Goal: Task Accomplishment & Management: Complete application form

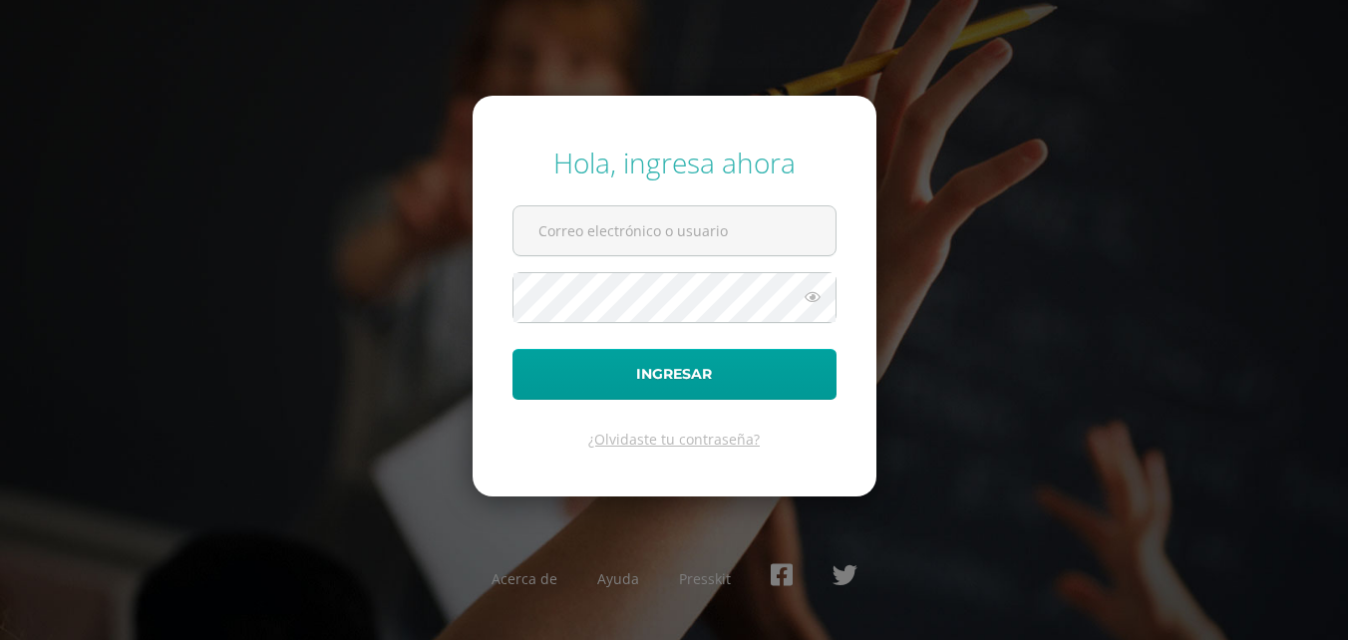
type input "[EMAIL_ADDRESS][DOMAIN_NAME]"
click at [513, 349] on button "Ingresar" at bounding box center [675, 374] width 324 height 51
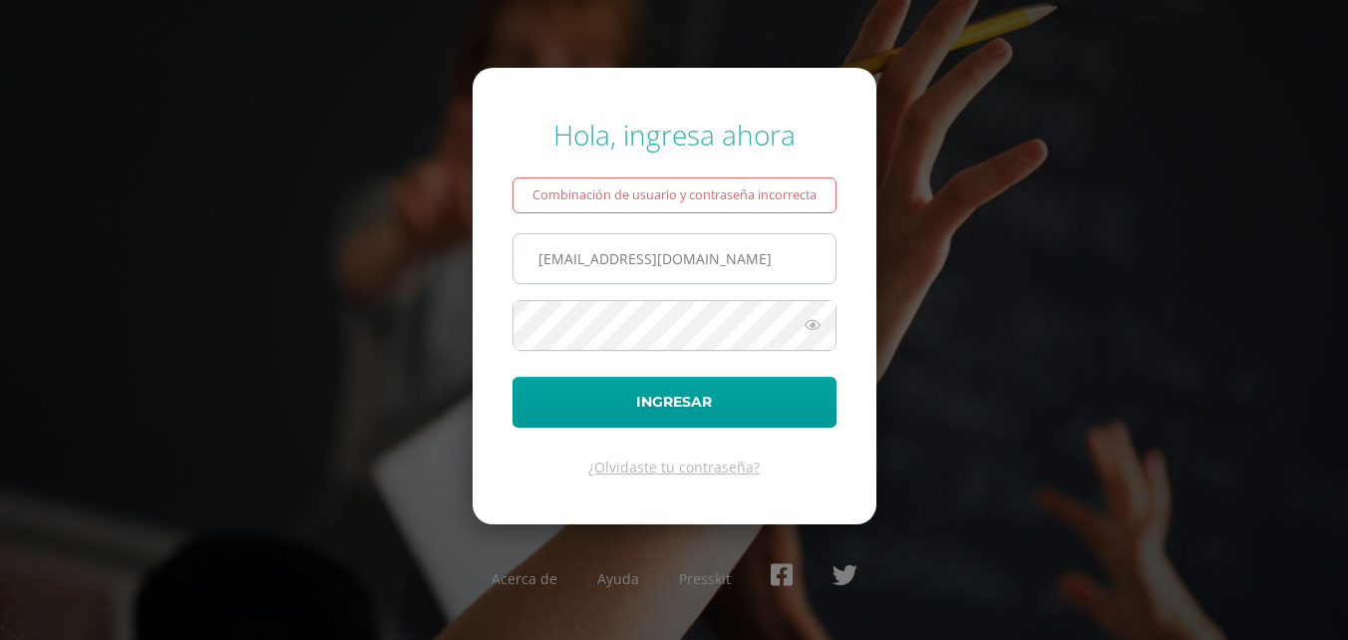
click at [740, 244] on input "[EMAIL_ADDRESS][DOMAIN_NAME]" at bounding box center [675, 258] width 322 height 49
click at [485, 308] on form "Hola, ingresa ahora Combinación de usuario y contraseña incorrecta 2020809@cole…" at bounding box center [675, 296] width 404 height 457
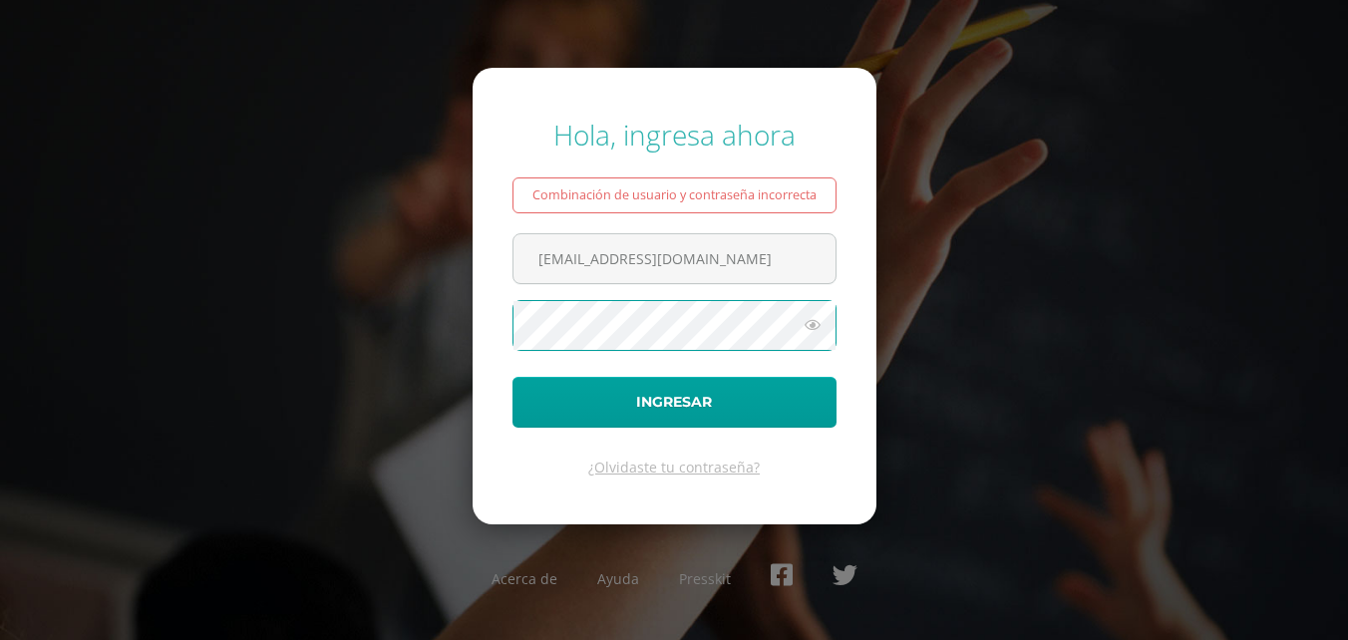
click at [447, 349] on div "Hola, ingresa ahora Combinación de usuario y contraseña incorrecta 2020809@cole…" at bounding box center [674, 320] width 1287 height 441
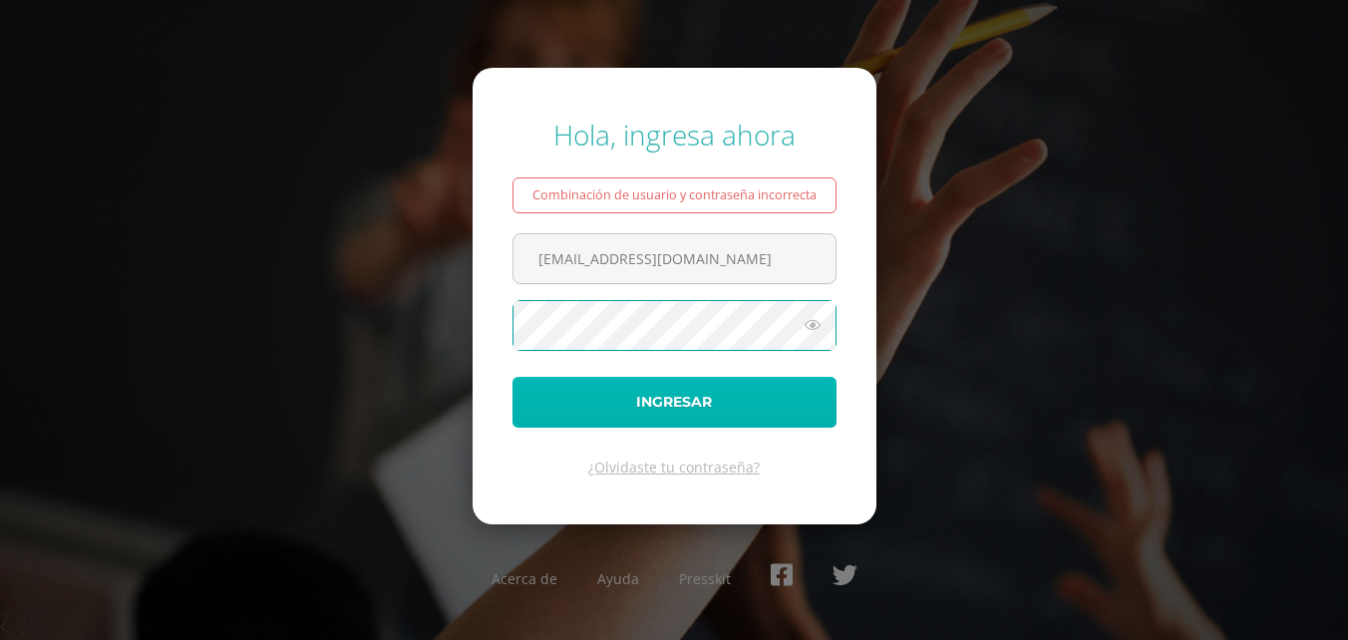
click at [525, 408] on button "Ingresar" at bounding box center [675, 402] width 324 height 51
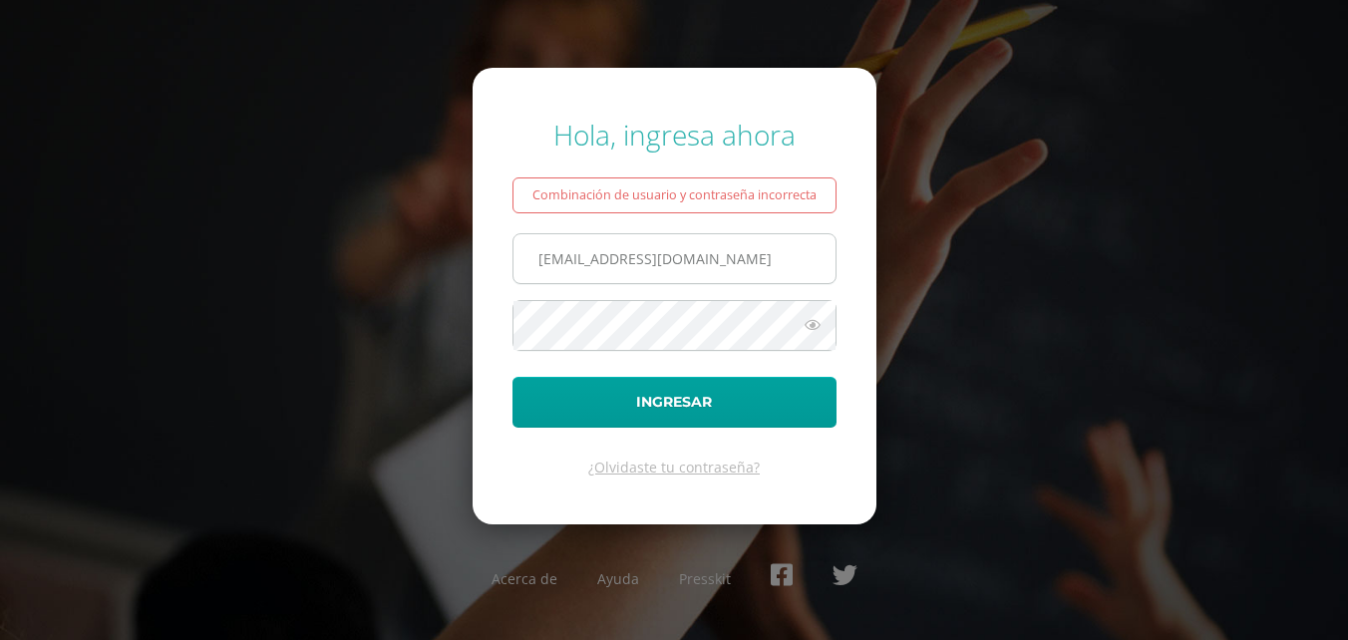
click at [655, 260] on input "[EMAIL_ADDRESS][DOMAIN_NAME]" at bounding box center [675, 258] width 322 height 49
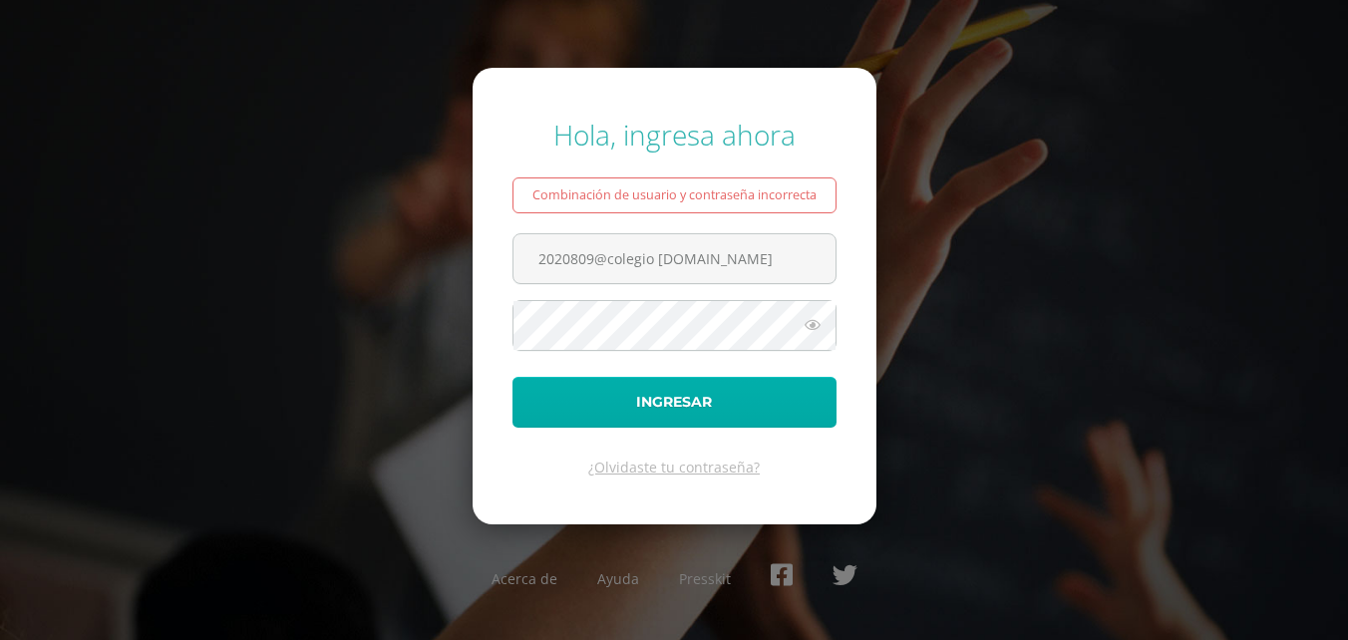
type input "2020809@colegio belga.edu.gt"
click at [659, 411] on button "Ingresar" at bounding box center [675, 402] width 324 height 51
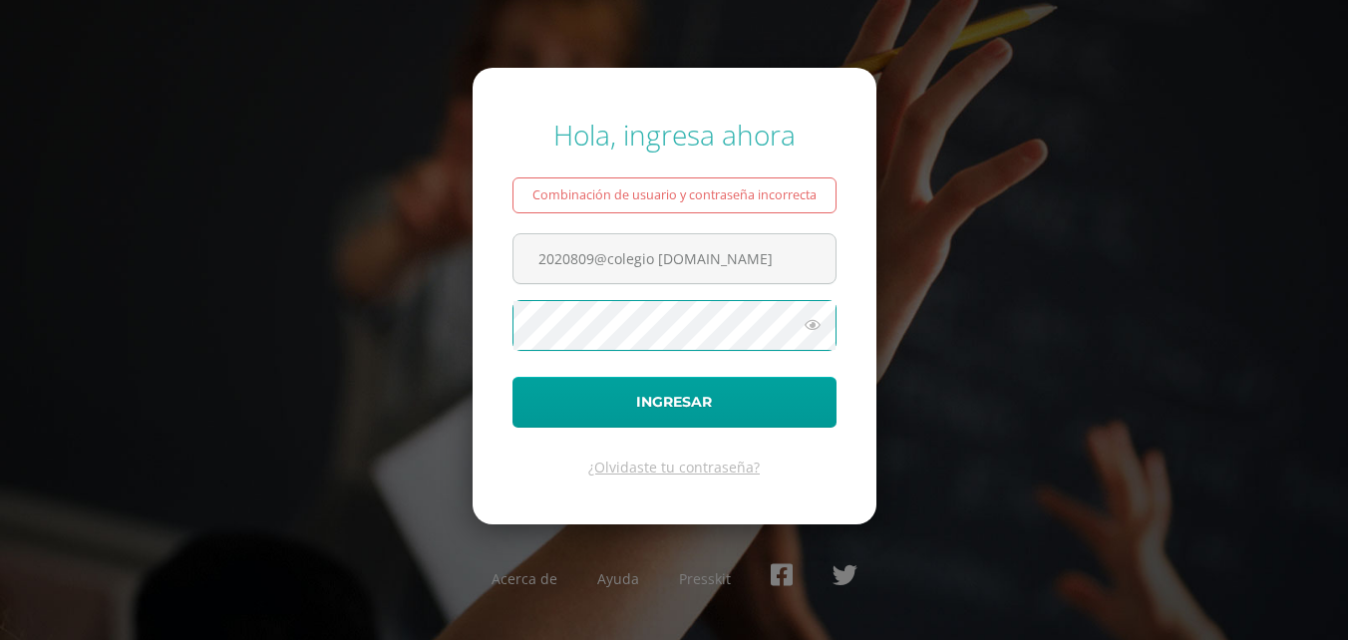
click at [513, 377] on button "Ingresar" at bounding box center [675, 402] width 324 height 51
type input "2020809@colegio belga.edu.gt"
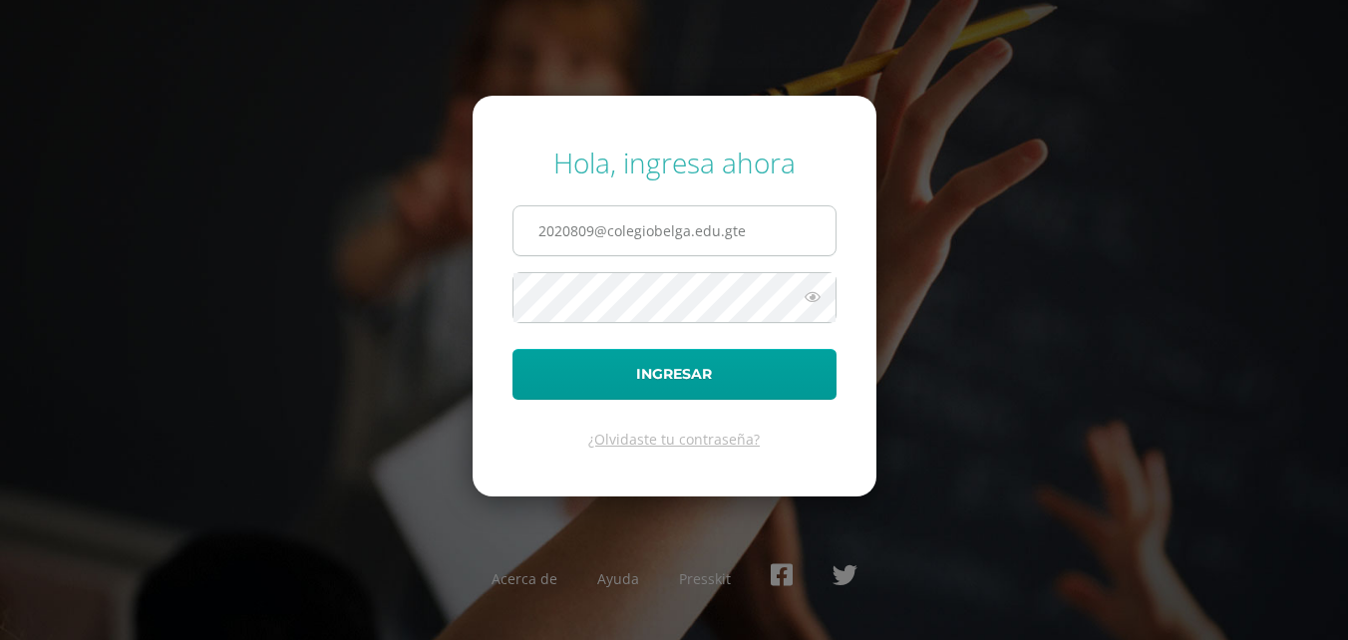
click at [755, 219] on input "2020809@colegiobelga.edu.gte" at bounding box center [675, 230] width 322 height 49
type input "[EMAIL_ADDRESS][DOMAIN_NAME]"
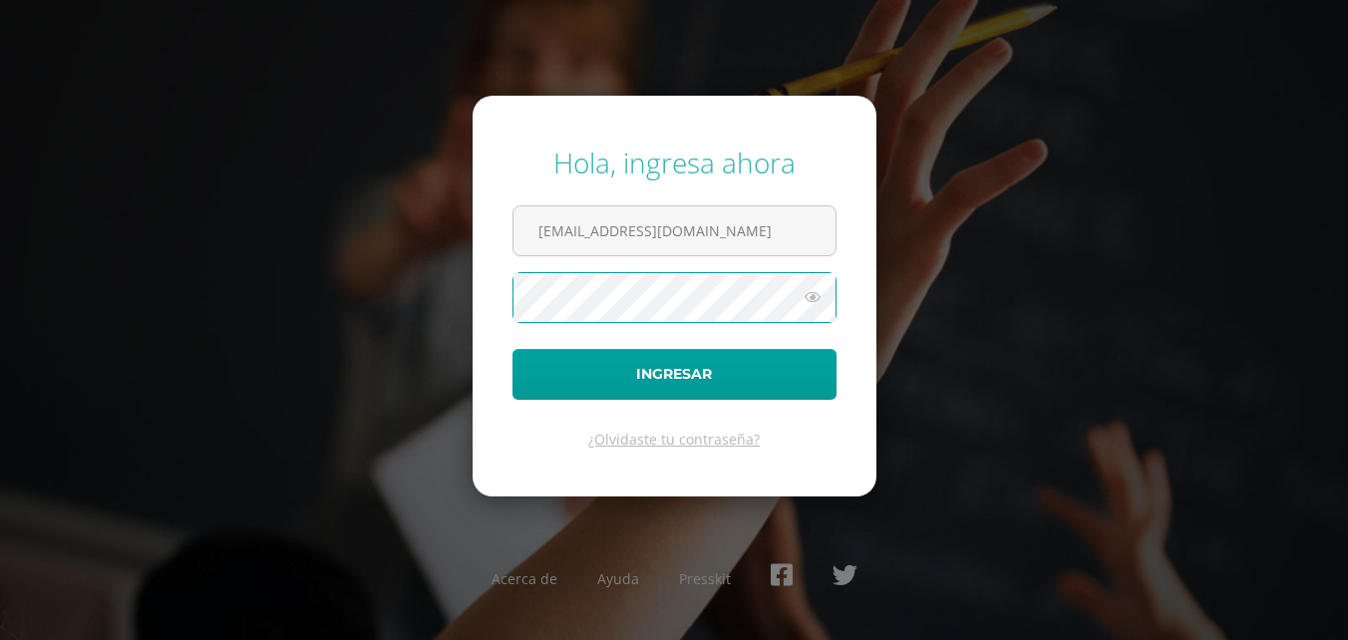
click at [513, 349] on button "Ingresar" at bounding box center [675, 374] width 324 height 51
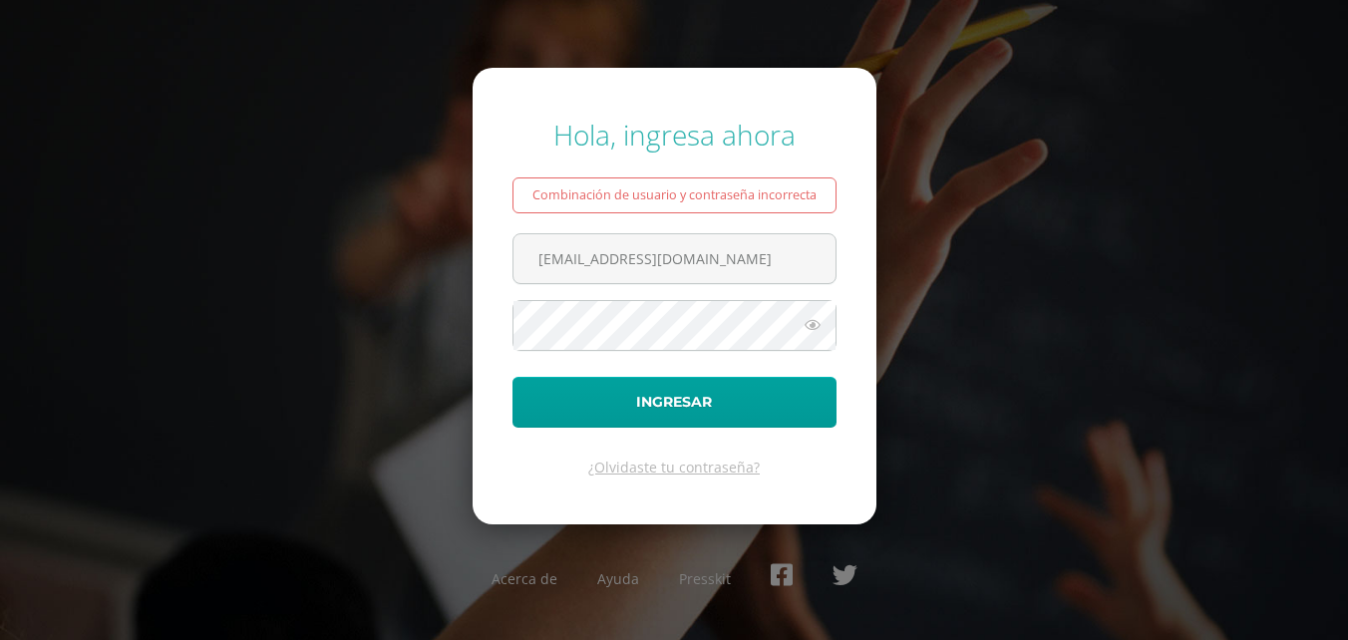
click at [808, 332] on icon at bounding box center [813, 325] width 26 height 24
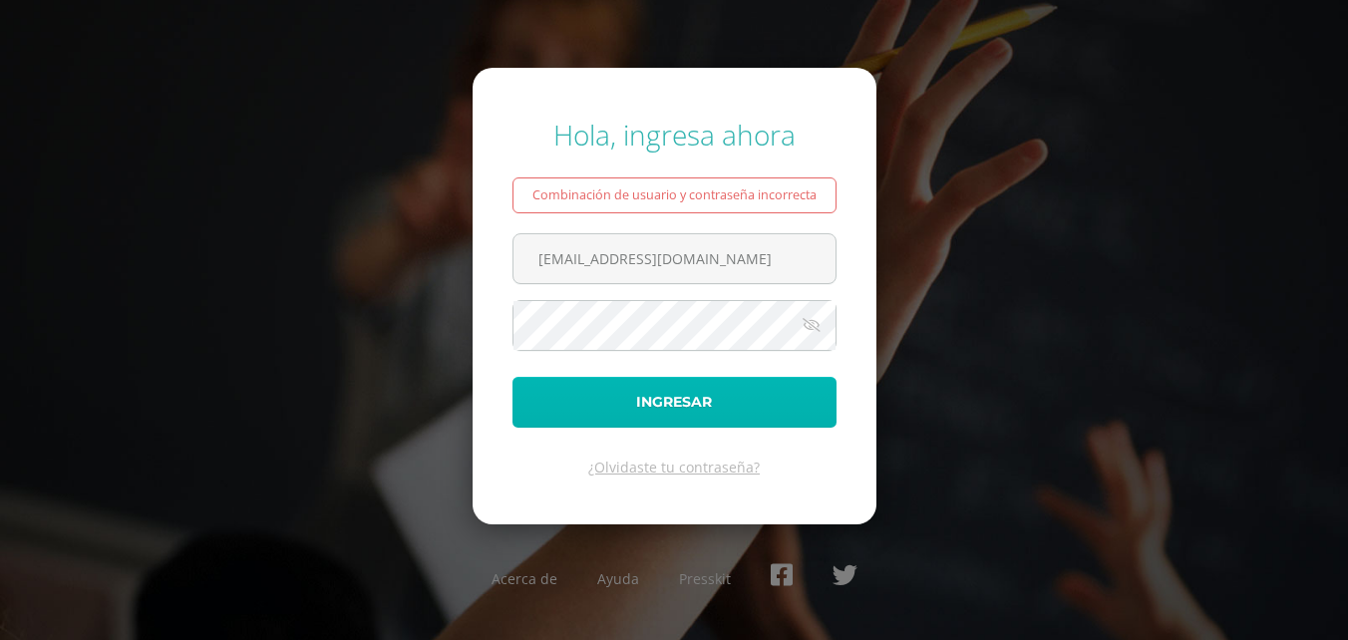
click at [587, 409] on button "Ingresar" at bounding box center [675, 402] width 324 height 51
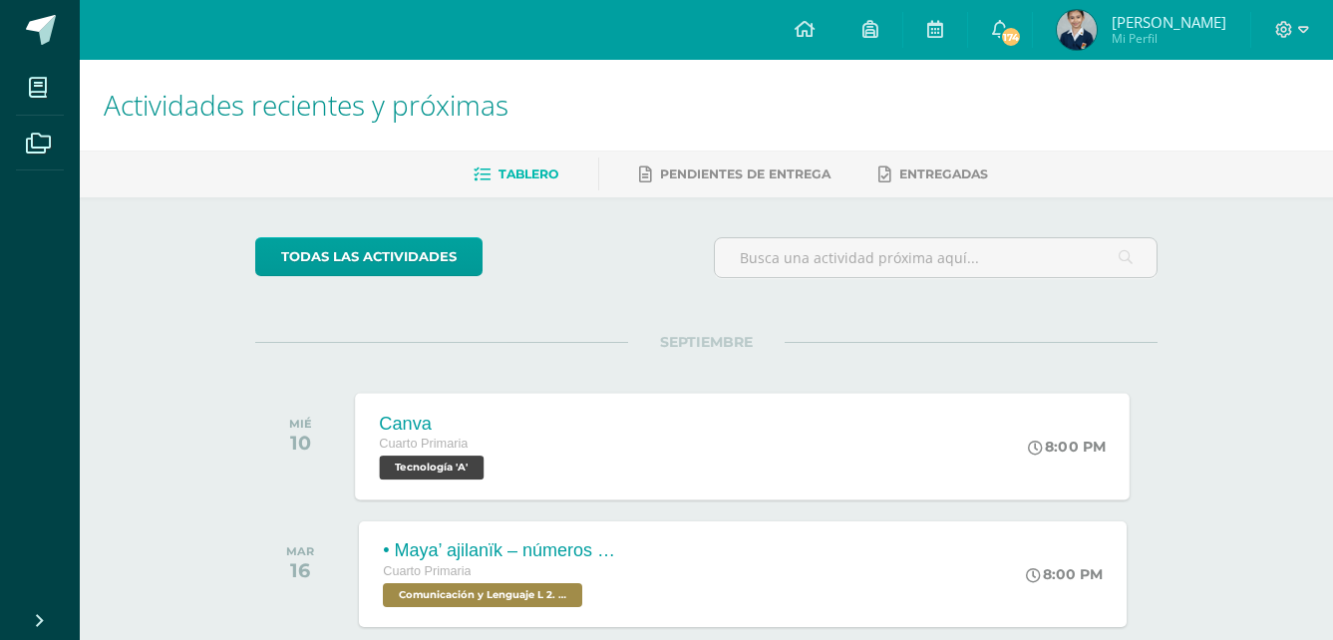
click at [532, 440] on div "Canva Cuarto Primaria Tecnología 'A' 8:00 PM Canva Tecnología Cargando contenido" at bounding box center [743, 446] width 775 height 107
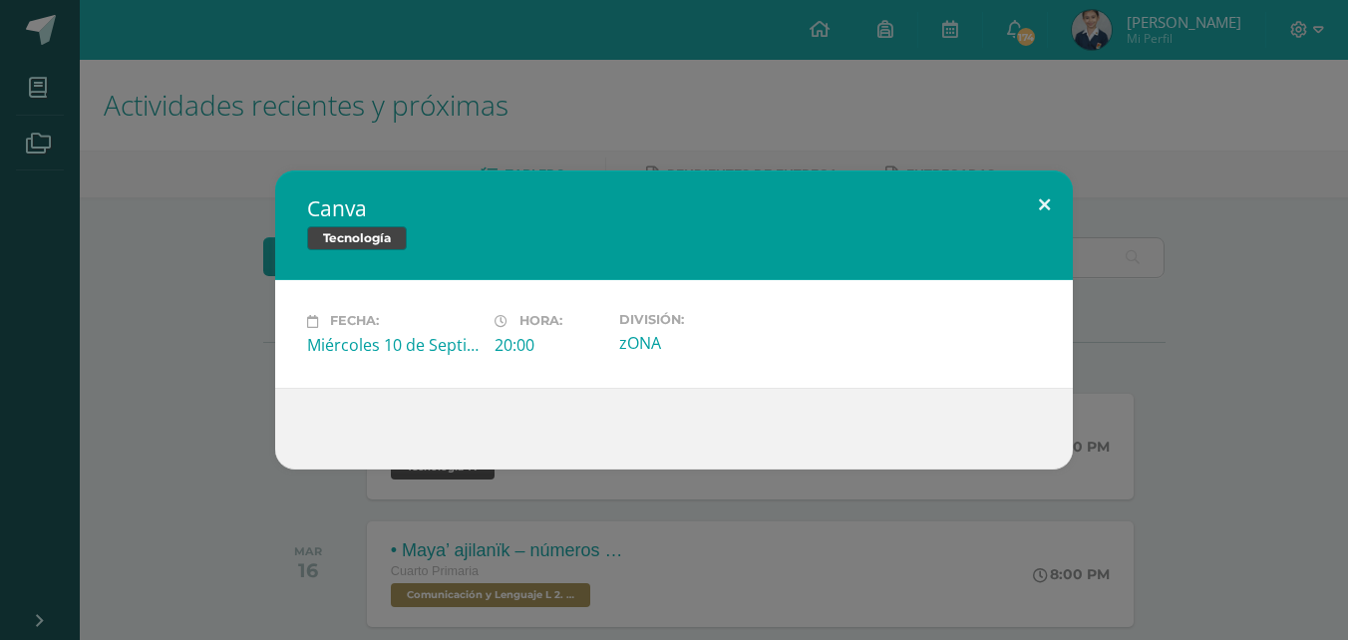
click at [1041, 199] on button at bounding box center [1044, 205] width 57 height 68
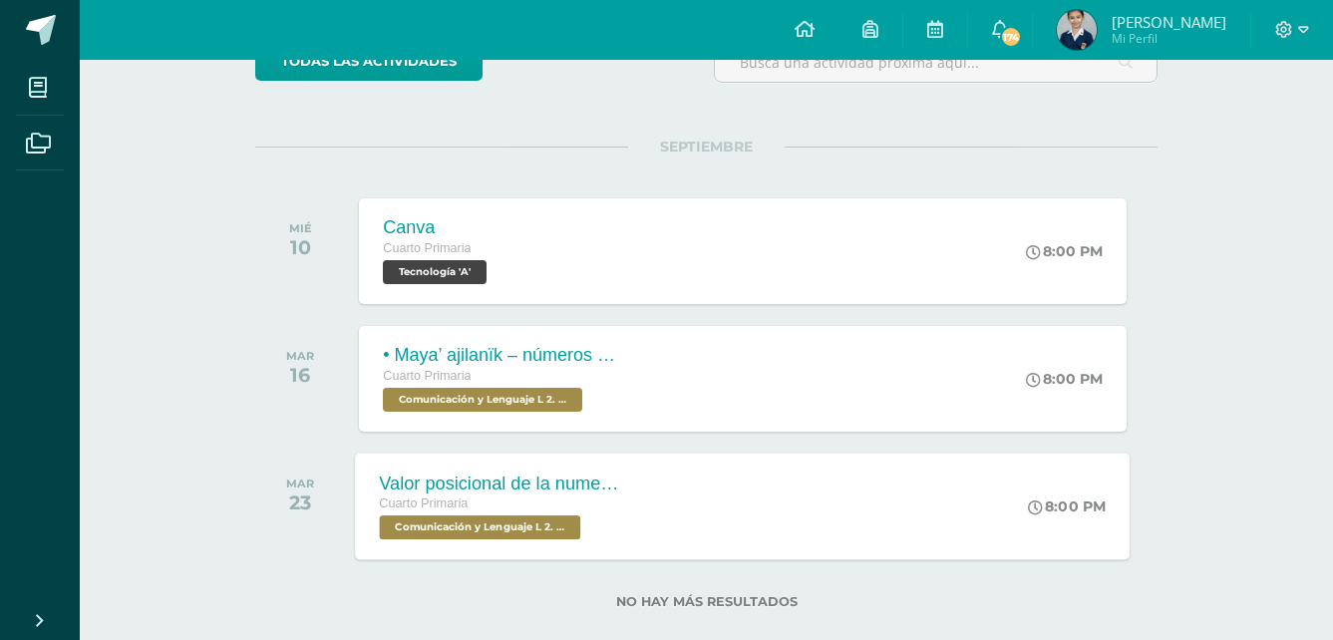
scroll to position [199, 0]
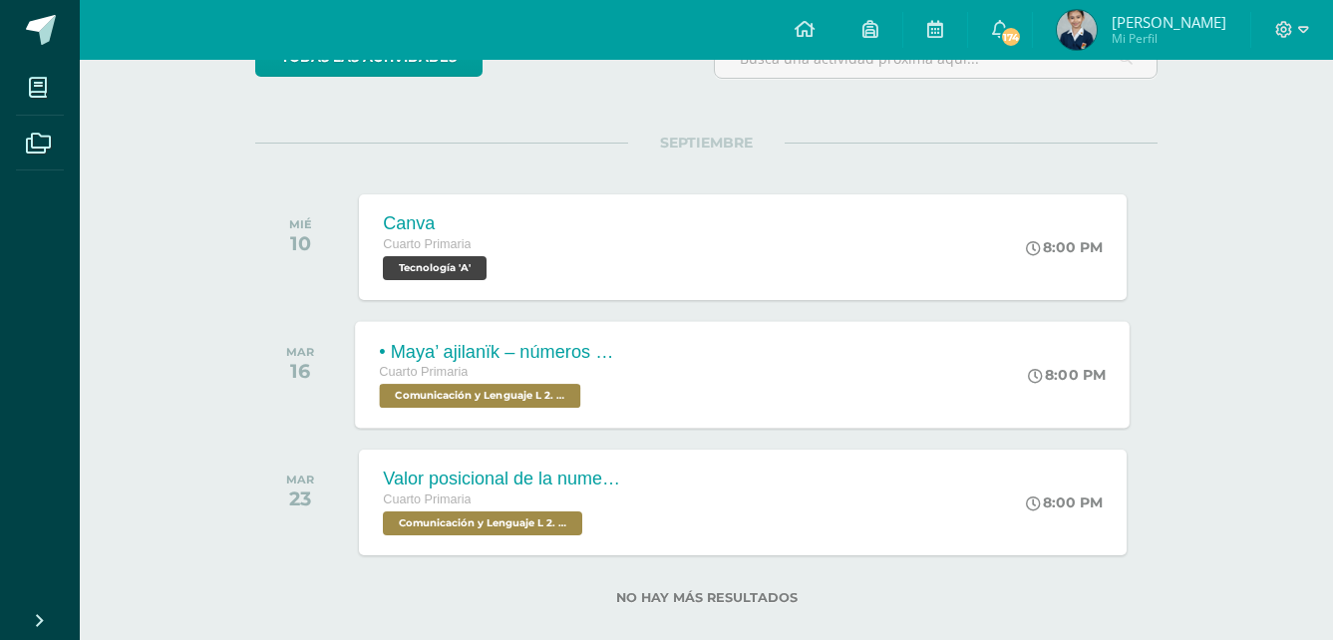
click at [532, 407] on span "Comunicación y Lenguaje L 2. Segundo Idioma 'A'" at bounding box center [480, 396] width 201 height 24
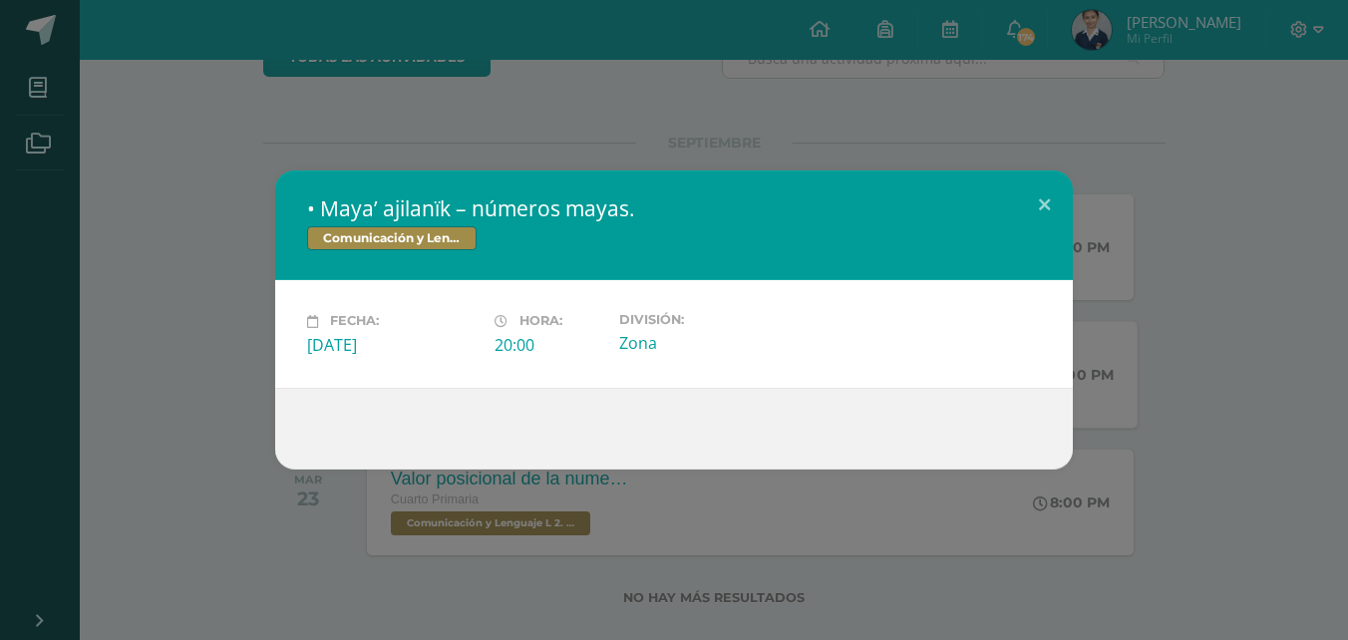
click at [617, 194] on h2 "• Maya’ ajilanïk – números mayas." at bounding box center [674, 208] width 734 height 28
click at [617, 192] on div "• Maya’ ajilanïk – números mayas. Comunicación y Lenguaje L 2. Segundo Idioma" at bounding box center [674, 226] width 798 height 110
click at [625, 181] on div "• Maya’ ajilanïk – números mayas. Comunicación y Lenguaje L 2. Segundo Idioma" at bounding box center [674, 226] width 798 height 110
click at [626, 181] on div "• Maya’ ajilanïk – números mayas. Comunicación y Lenguaje L 2. Segundo Idioma" at bounding box center [674, 226] width 798 height 110
click at [627, 180] on div "• Maya’ ajilanïk – números mayas. Comunicación y Lenguaje L 2. Segundo Idioma" at bounding box center [674, 226] width 798 height 110
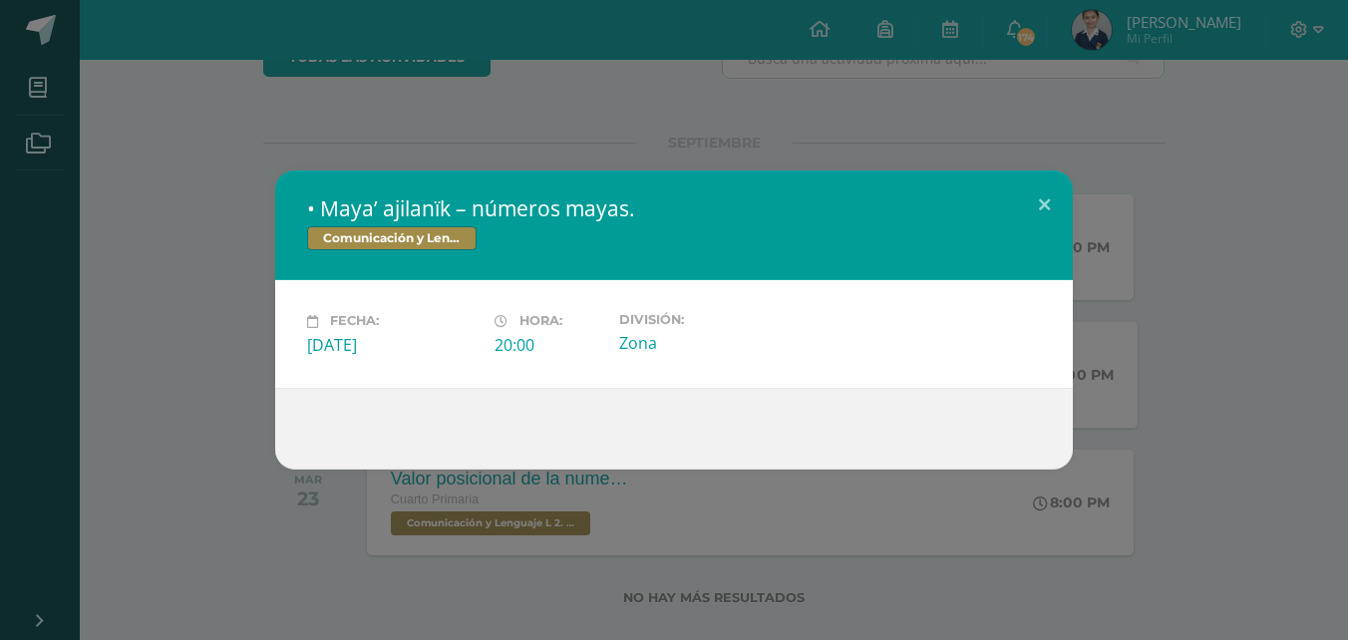
click at [627, 180] on div "• Maya’ ajilanïk – números mayas. Comunicación y Lenguaje L 2. Segundo Idioma" at bounding box center [674, 226] width 798 height 110
click at [1046, 195] on button at bounding box center [1044, 205] width 57 height 68
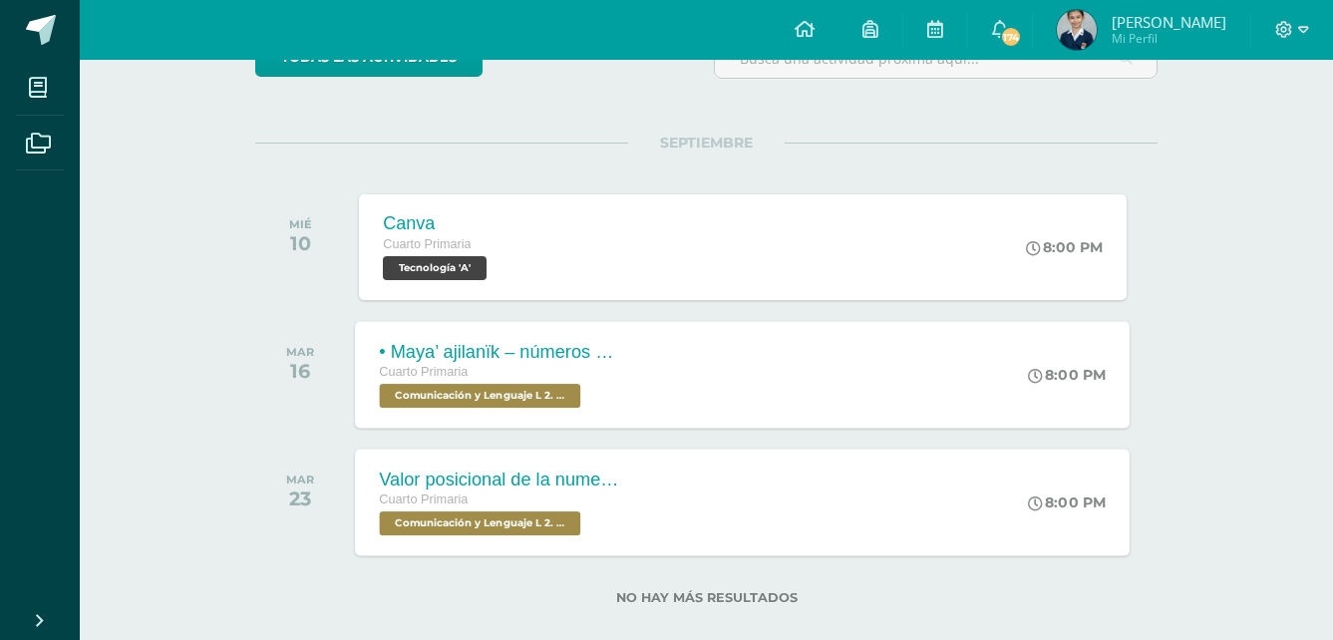
click at [507, 524] on span "Comunicación y Lenguaje L 2. Segundo Idioma 'A'" at bounding box center [480, 524] width 201 height 24
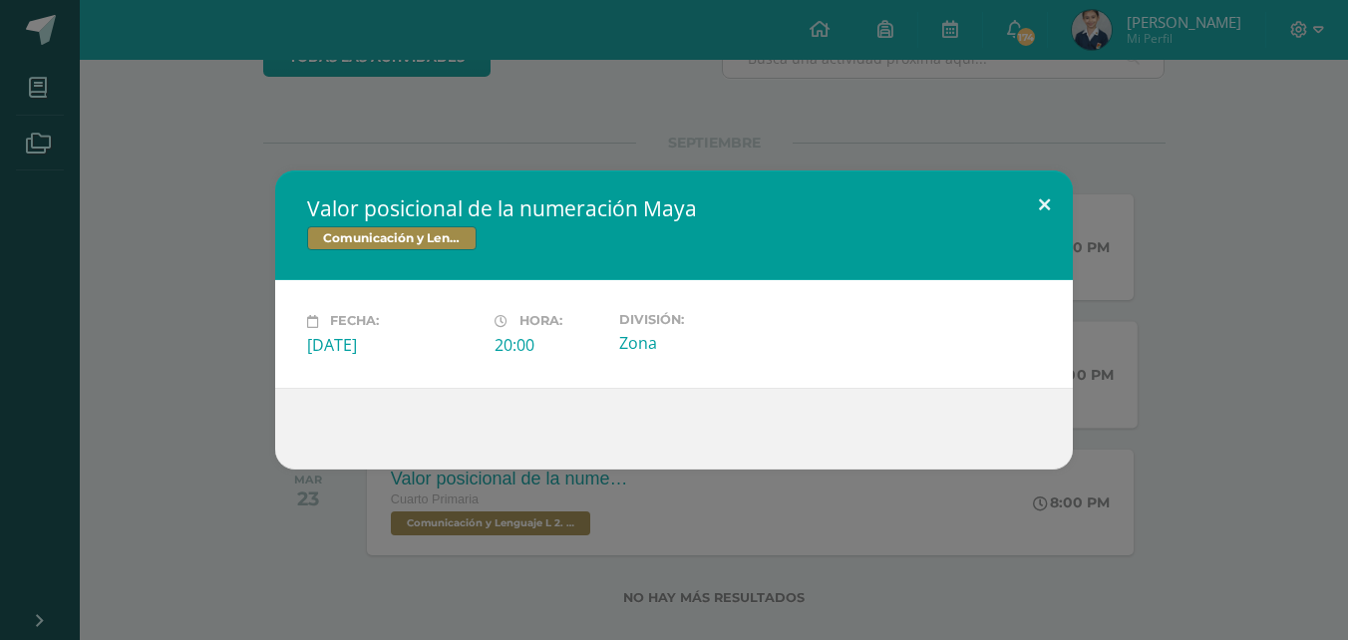
click at [1050, 213] on button at bounding box center [1044, 205] width 57 height 68
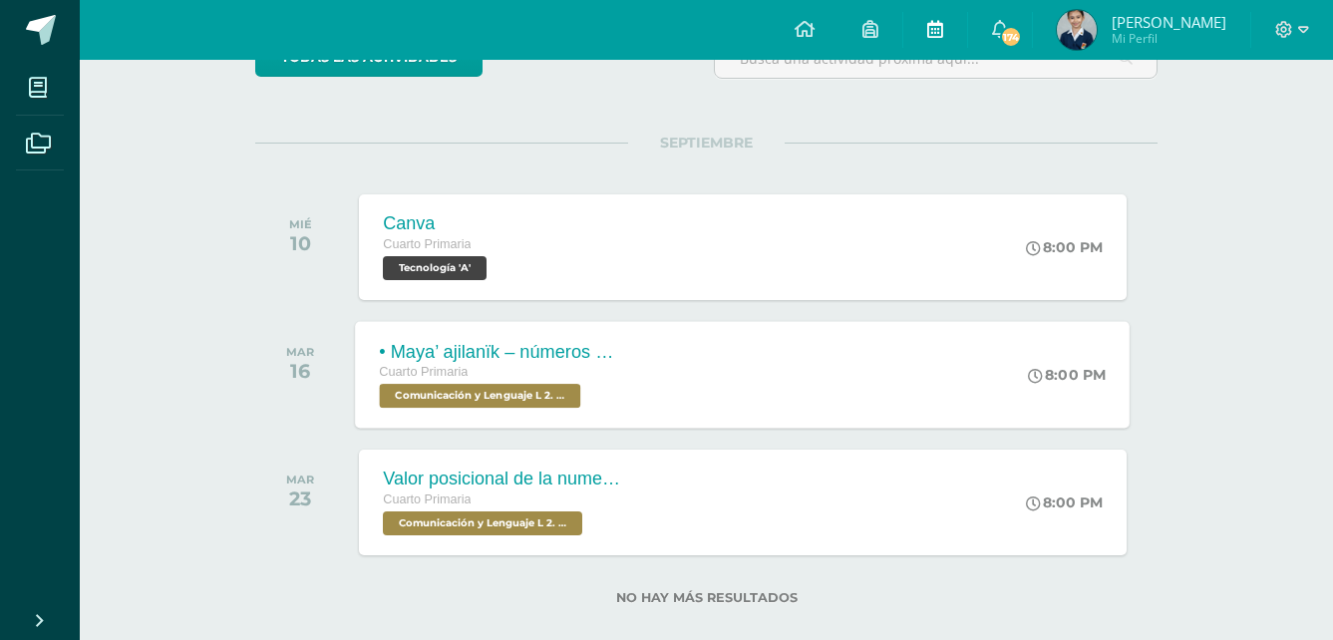
click at [932, 18] on link at bounding box center [936, 30] width 64 height 60
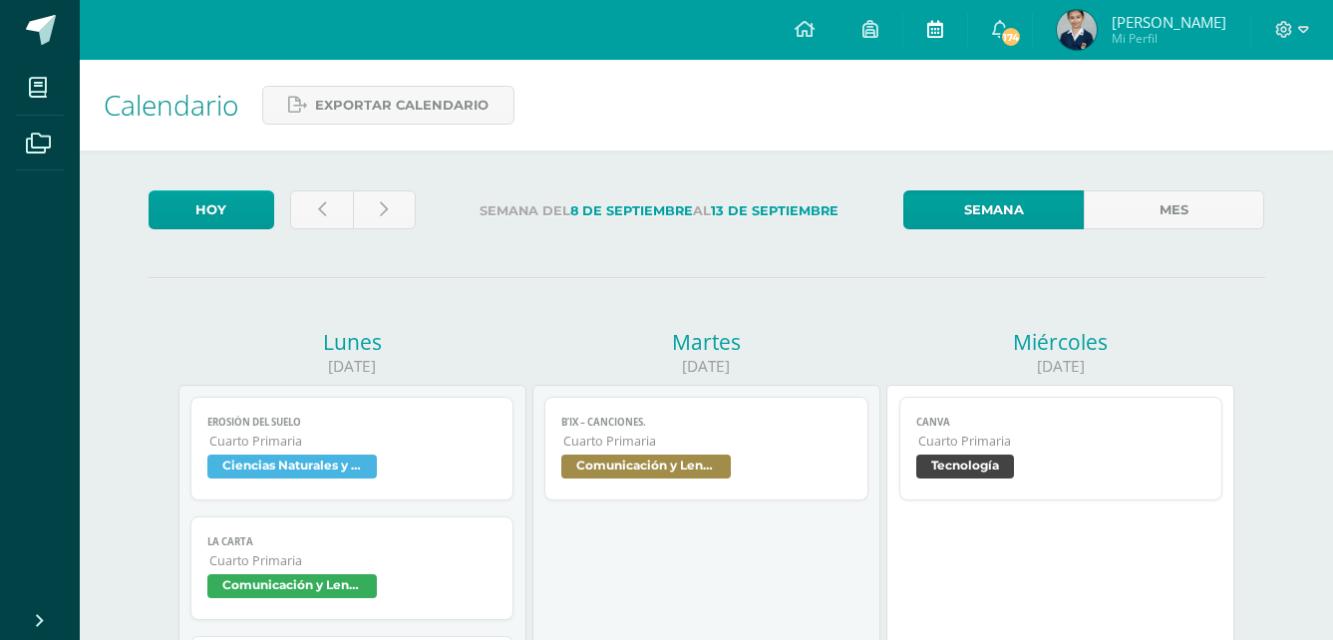
click at [916, 39] on link at bounding box center [936, 30] width 64 height 60
click at [994, 24] on icon at bounding box center [1000, 29] width 16 height 18
click at [979, 30] on link "174" at bounding box center [1000, 30] width 64 height 60
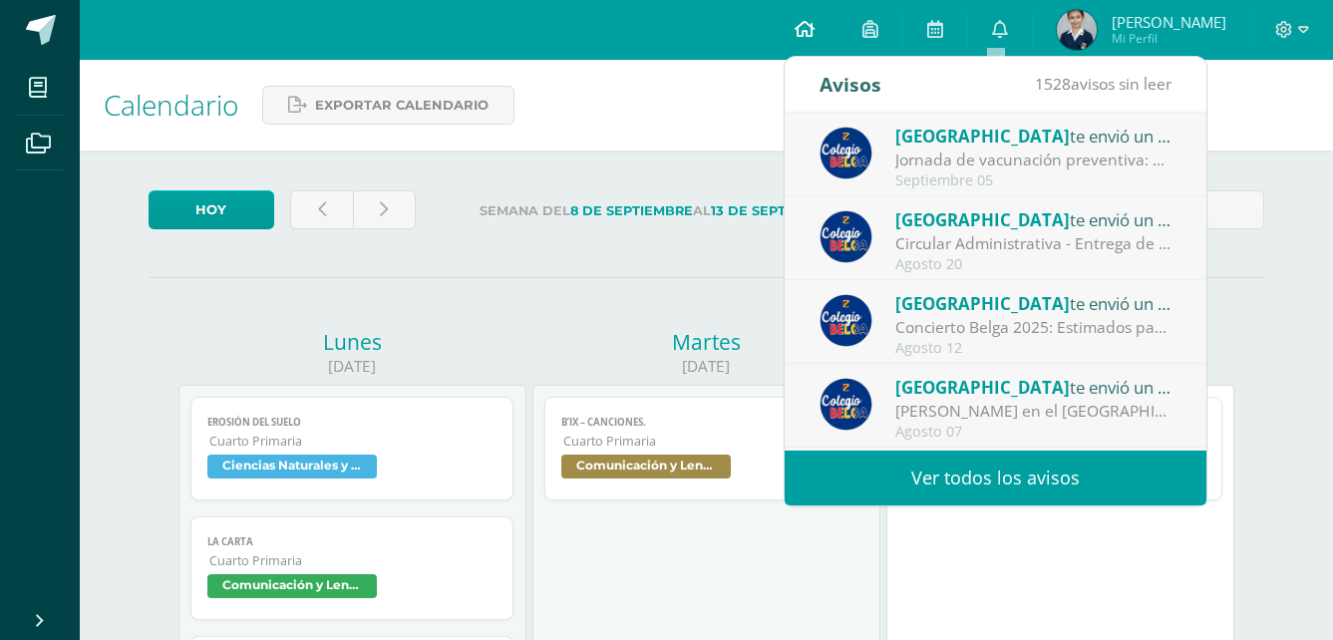
click at [800, 19] on span at bounding box center [805, 30] width 20 height 22
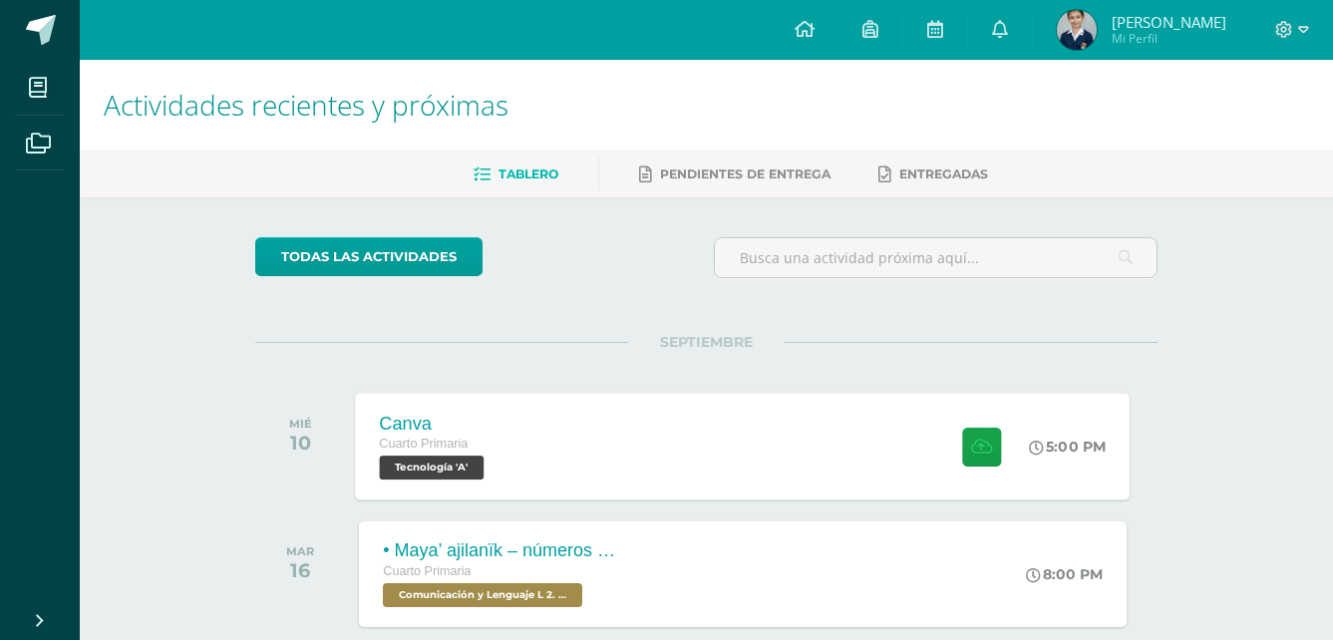
click at [885, 477] on div "Canva Cuarto Primaria Tecnología 'A' 5:00 PM [GEOGRAPHIC_DATA] Tecnología Carga…" at bounding box center [743, 446] width 775 height 107
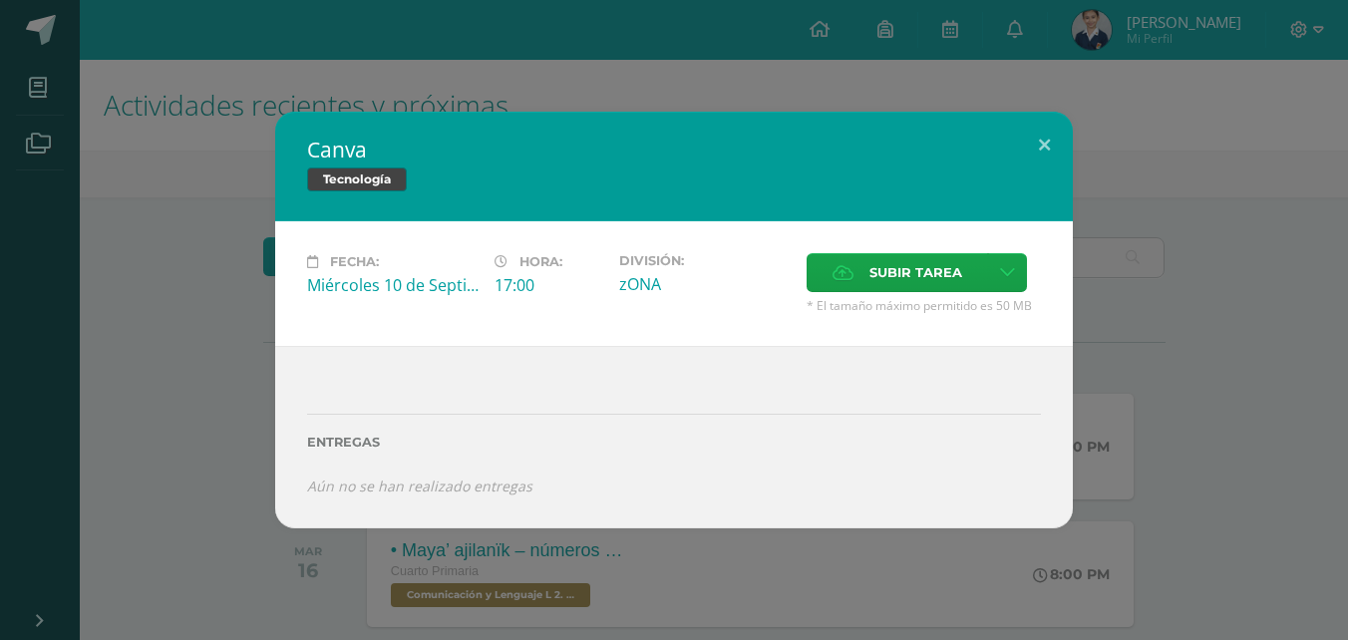
click at [471, 520] on div "Entregas Aún no se han realizado entregas ¿Deseas retirar la entrega ? Esta acc…" at bounding box center [674, 437] width 798 height 183
drag, startPoint x: 499, startPoint y: 470, endPoint x: 503, endPoint y: 488, distance: 18.4
click at [503, 488] on div "Entregas Aún no se han realizado entregas" at bounding box center [674, 445] width 734 height 101
click at [1010, 275] on icon at bounding box center [1007, 272] width 15 height 17
click at [901, 306] on span "Subir enlace" at bounding box center [923, 315] width 84 height 19
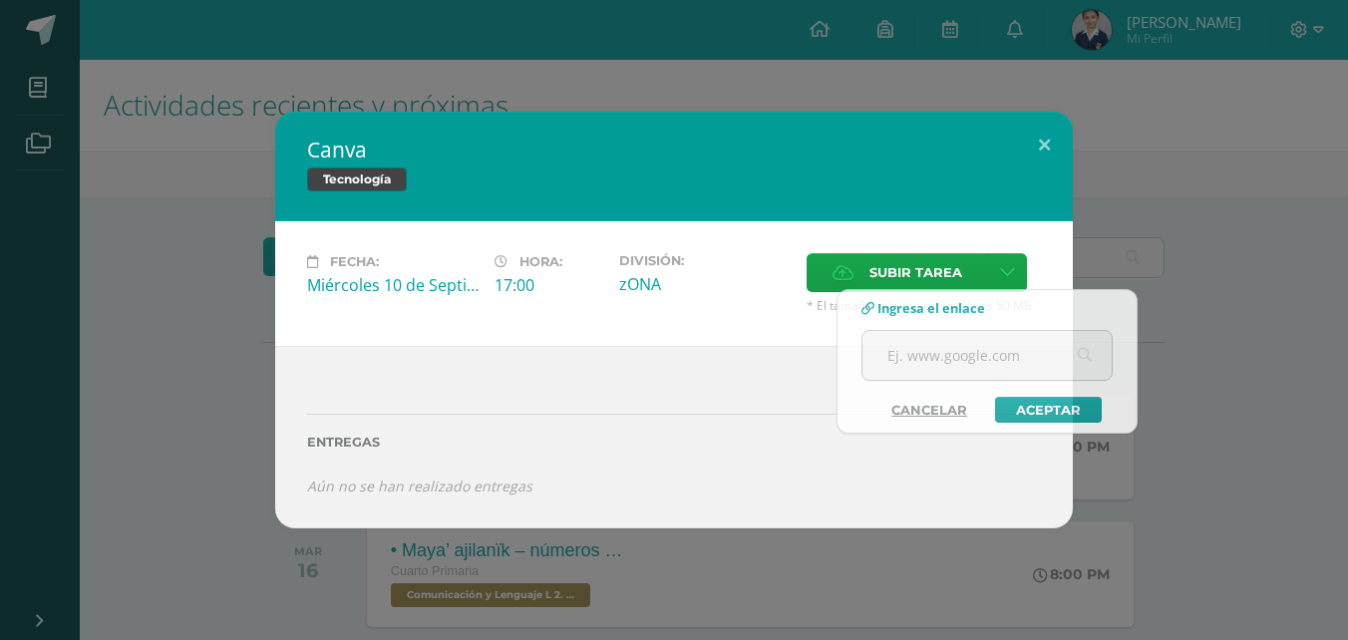
drag, startPoint x: 700, startPoint y: 431, endPoint x: 977, endPoint y: 227, distance: 343.9
click at [712, 431] on div "Entregas" at bounding box center [674, 436] width 734 height 82
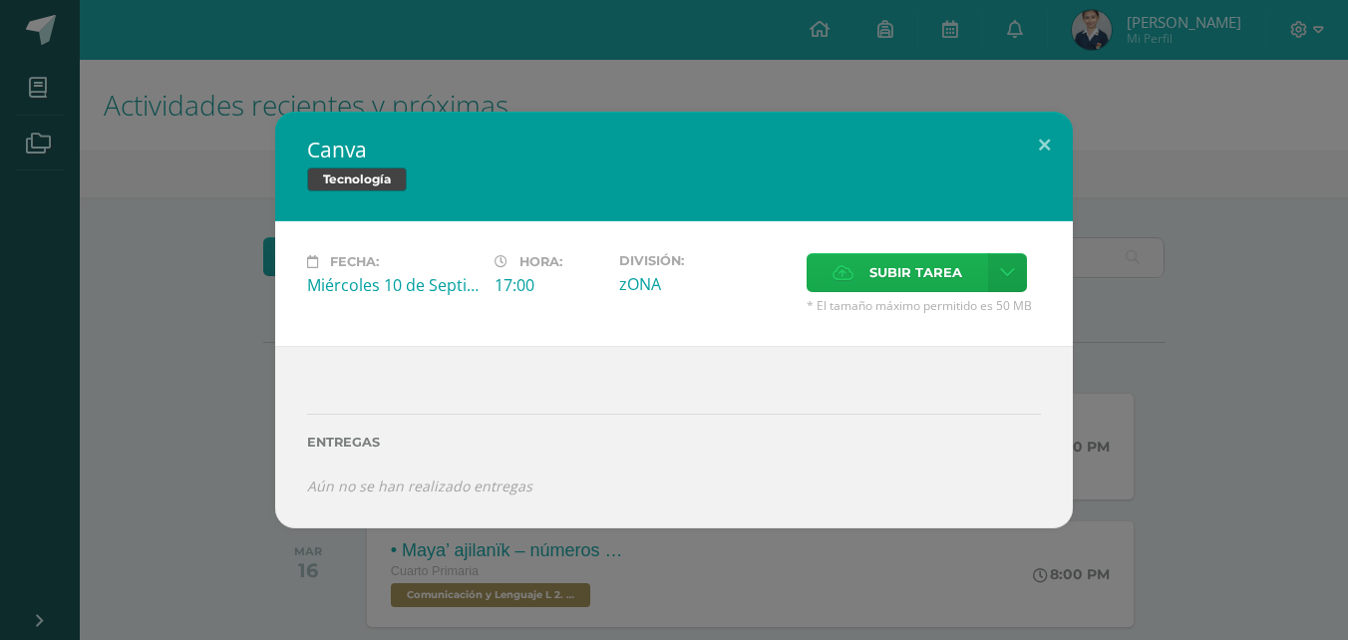
click at [961, 277] on span "Subir tarea" at bounding box center [916, 272] width 93 height 37
click at [0, 0] on input "Subir tarea" at bounding box center [0, 0] width 0 height 0
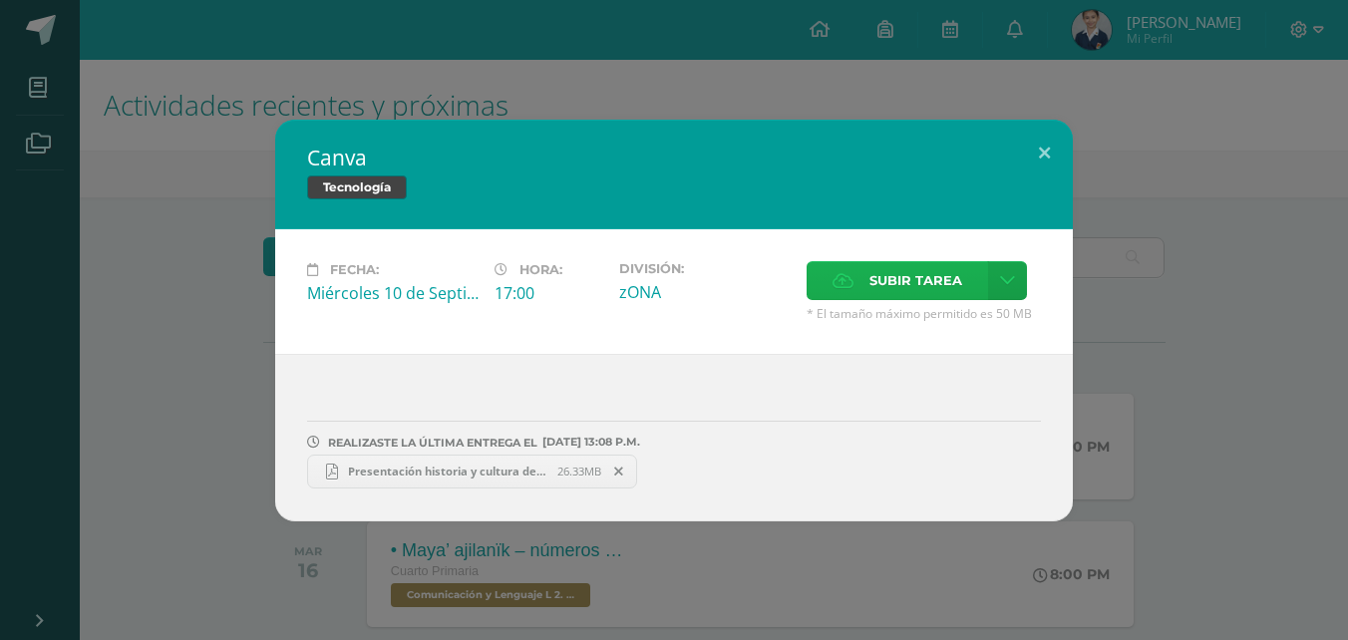
click at [869, 275] on label "Subir tarea" at bounding box center [898, 280] width 182 height 39
click at [0, 0] on input "Subir tarea" at bounding box center [0, 0] width 0 height 0
click at [1054, 156] on button at bounding box center [1044, 154] width 57 height 68
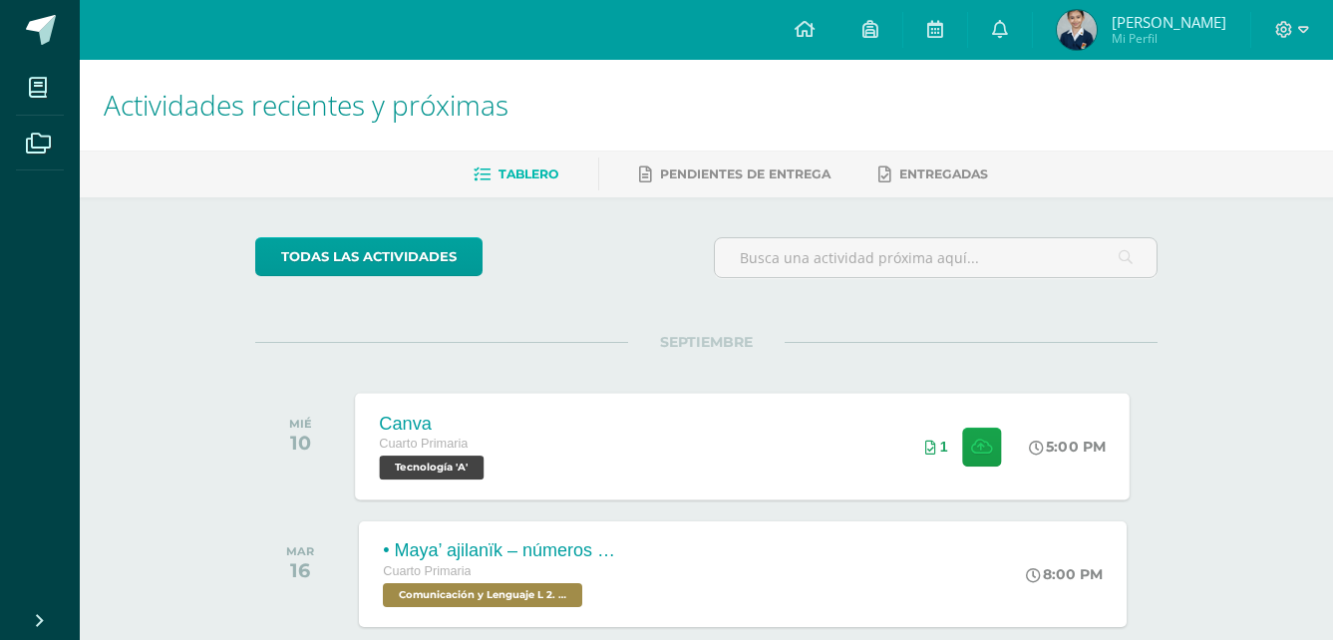
click at [929, 445] on icon at bounding box center [931, 448] width 11 height 14
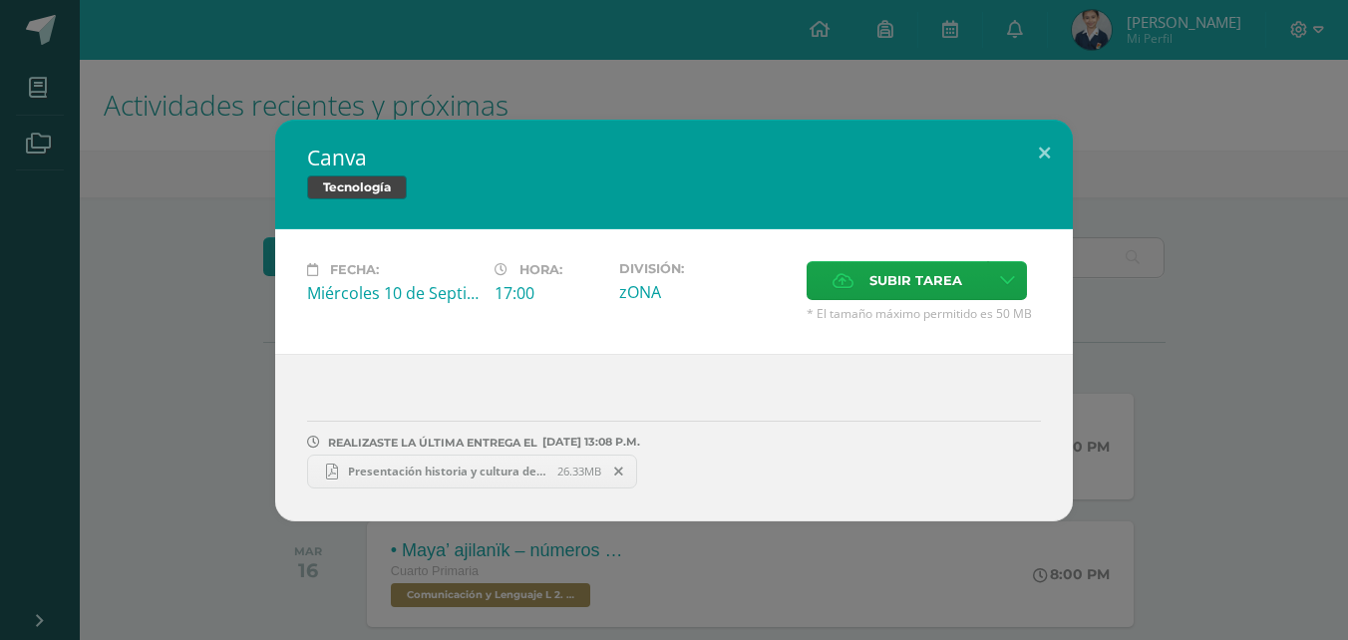
click at [451, 460] on link "Presentación historia y cultura de Guatemala tradicional patriótico celeste y b…" at bounding box center [472, 472] width 330 height 34
click at [1047, 155] on button at bounding box center [1044, 154] width 57 height 68
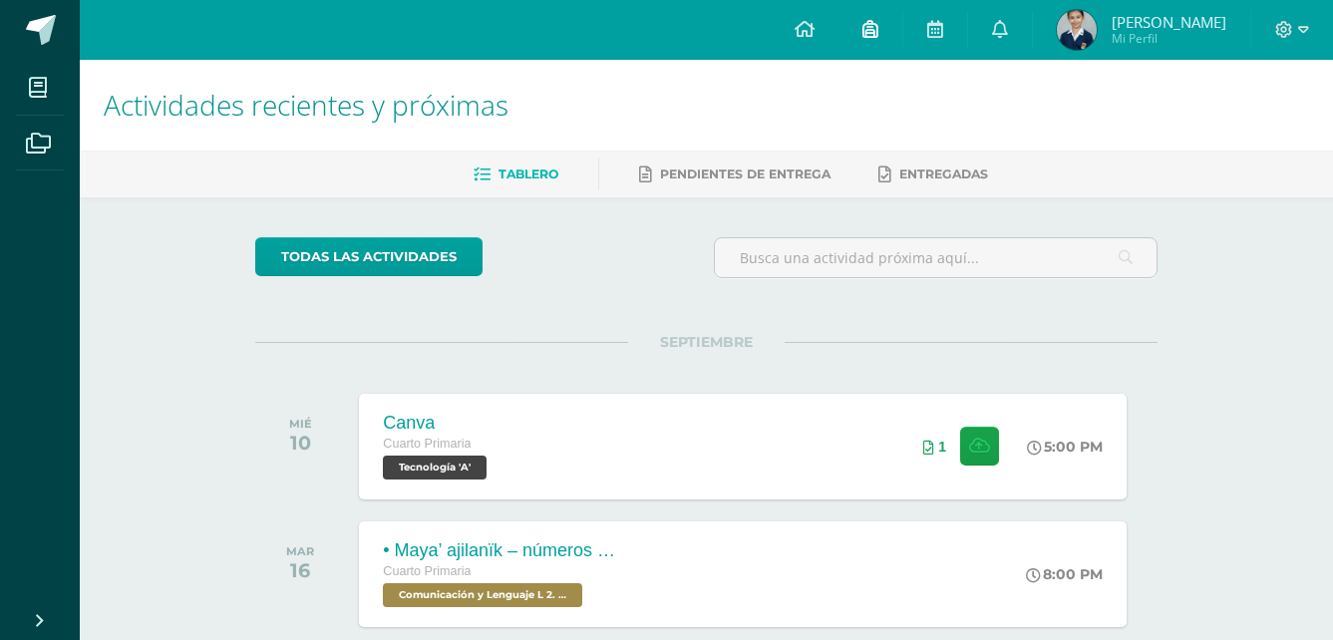
click at [863, 21] on icon at bounding box center [871, 29] width 16 height 18
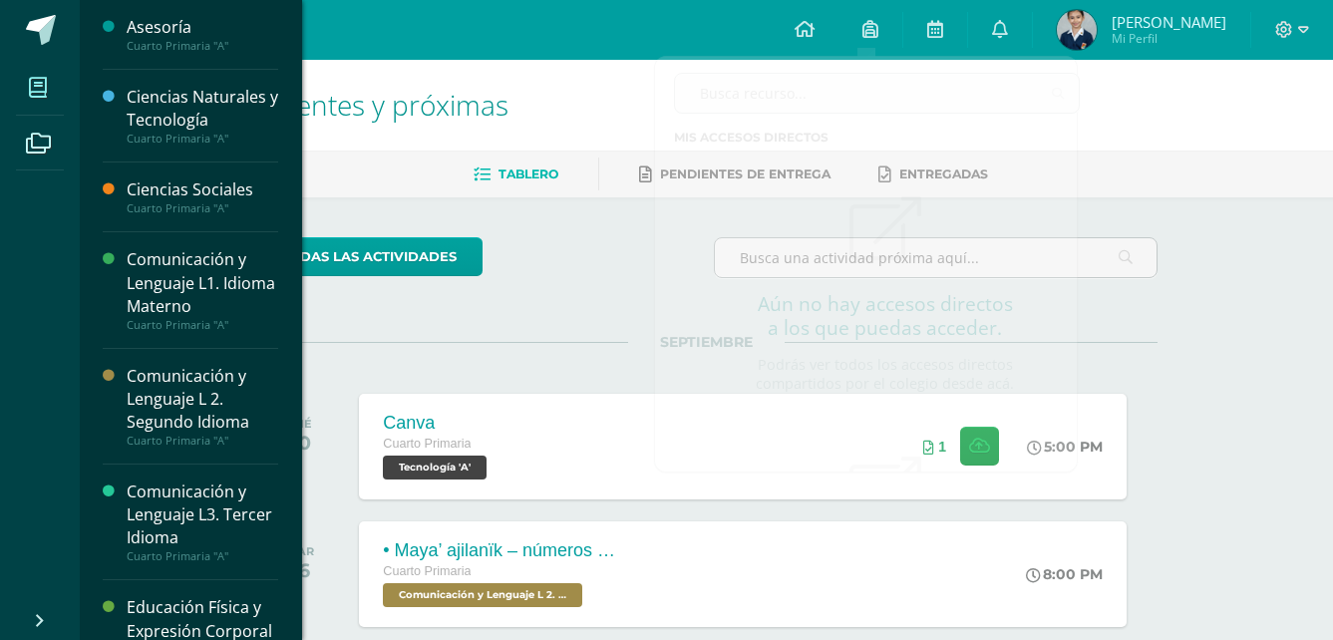
click at [36, 92] on icon at bounding box center [38, 88] width 18 height 20
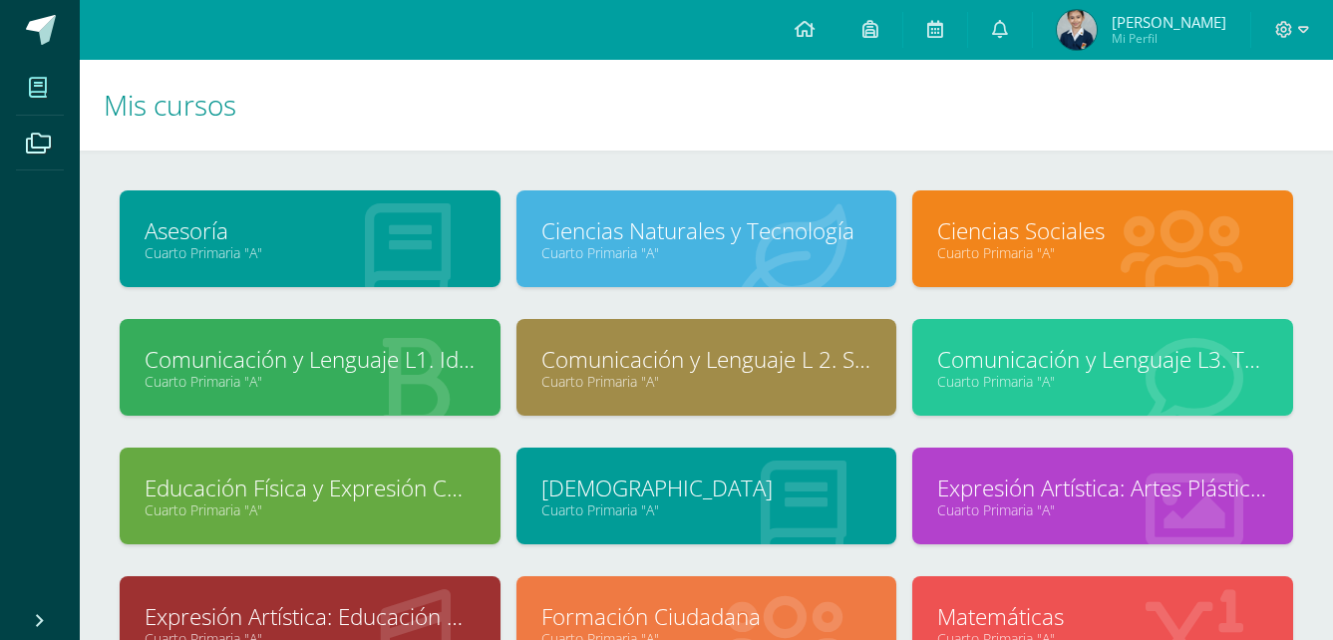
click at [282, 229] on link "Asesoría" at bounding box center [310, 230] width 331 height 31
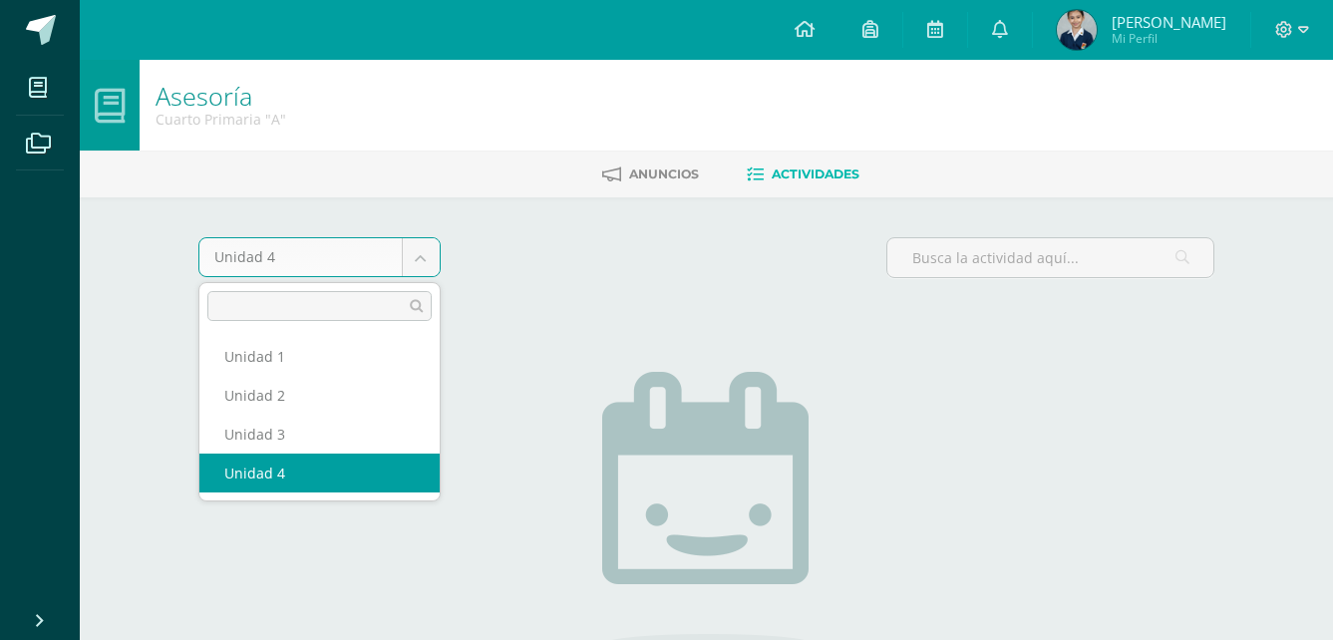
drag, startPoint x: 280, startPoint y: 262, endPoint x: 272, endPoint y: 254, distance: 11.3
click at [281, 263] on body "Mis cursos Archivos Cerrar panel Asesoría Cuarto Primaria "A" Ciencias Naturale…" at bounding box center [666, 429] width 1333 height 858
click at [37, 76] on body "Mis cursos Archivos Cerrar panel Asesoría Cuarto Primaria "A" Ciencias Naturale…" at bounding box center [666, 429] width 1333 height 858
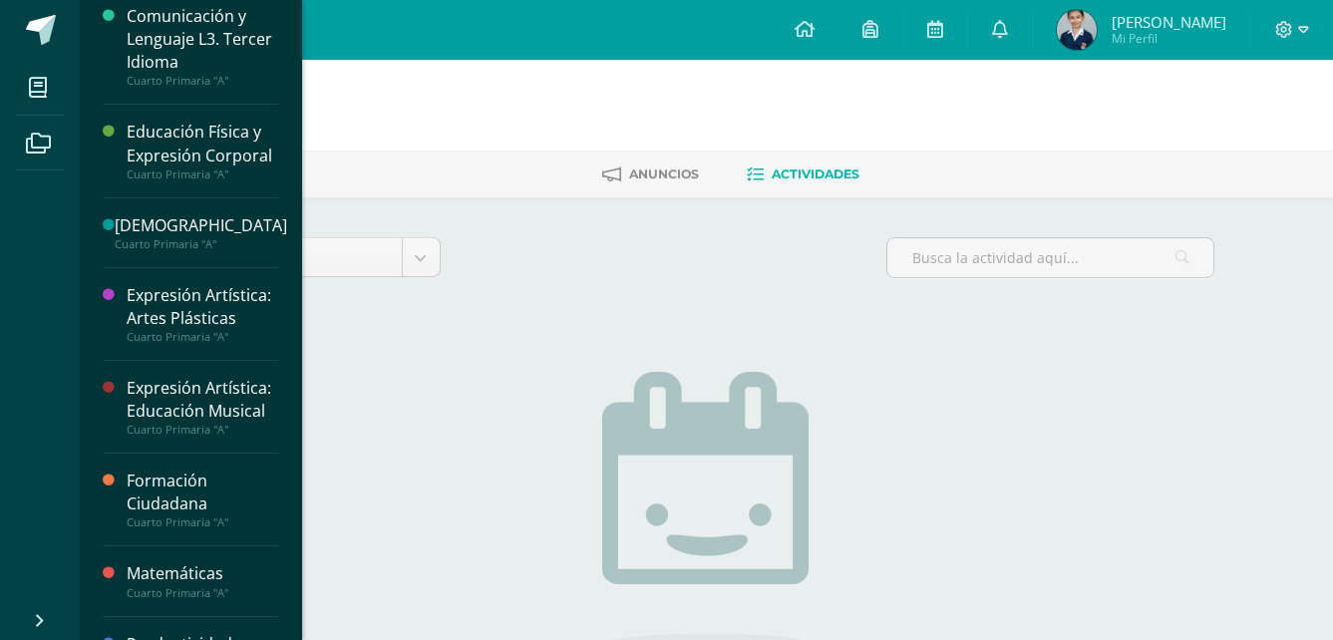
scroll to position [499, 0]
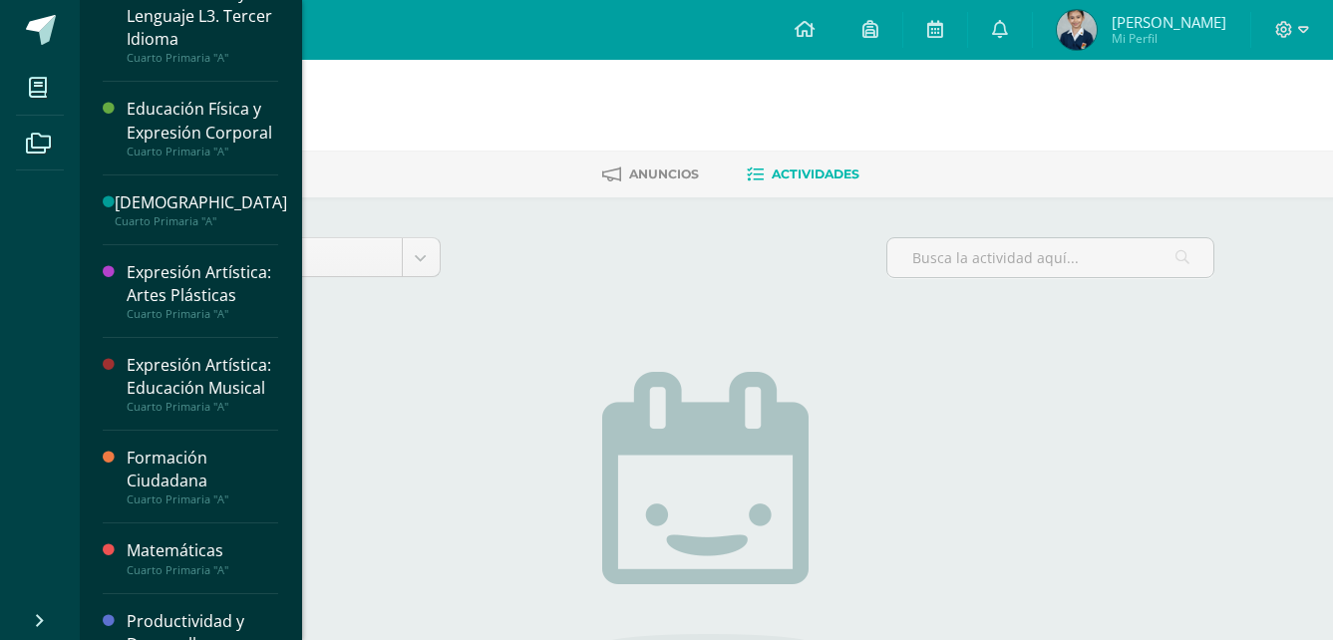
click at [168, 307] on div "Expresión Artística: Artes Plásticas" at bounding box center [203, 284] width 152 height 46
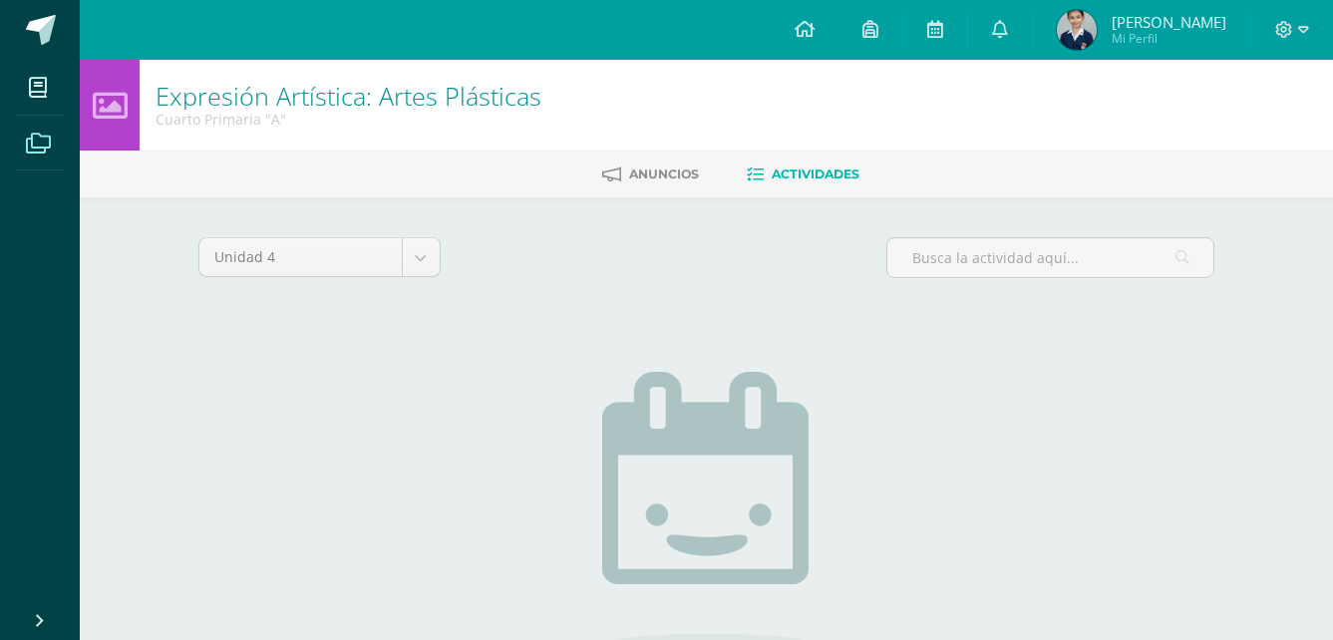
click at [33, 136] on icon at bounding box center [38, 144] width 25 height 20
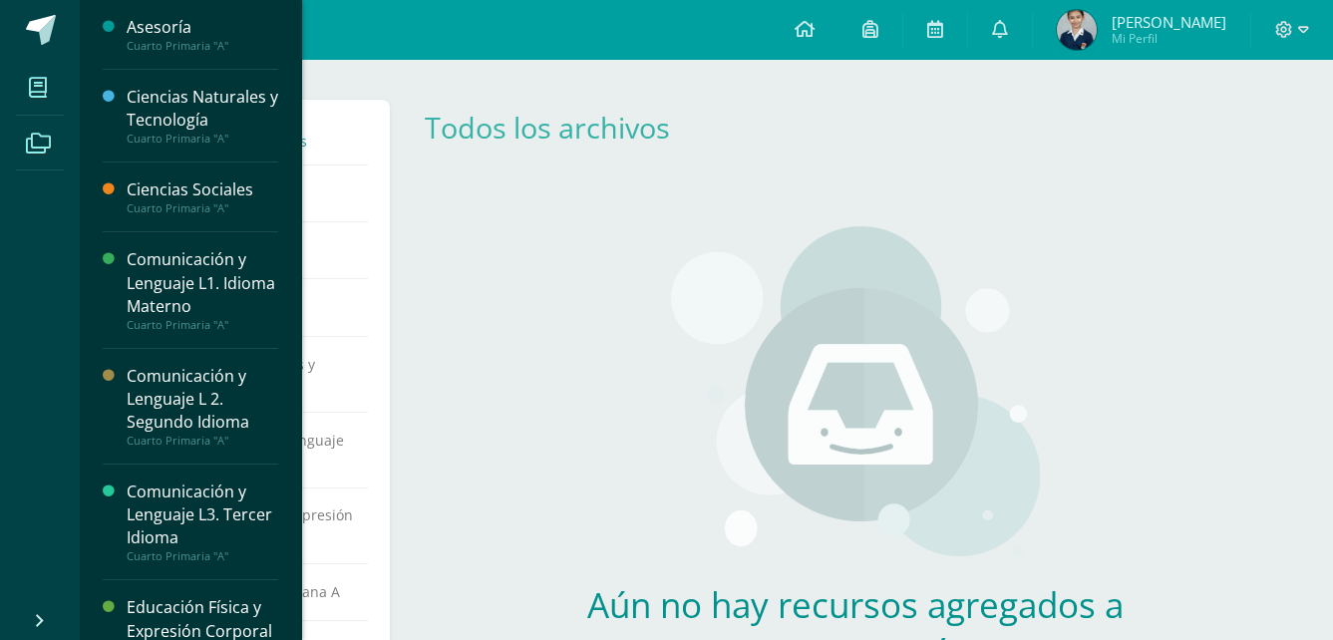
click at [37, 72] on span at bounding box center [38, 87] width 45 height 45
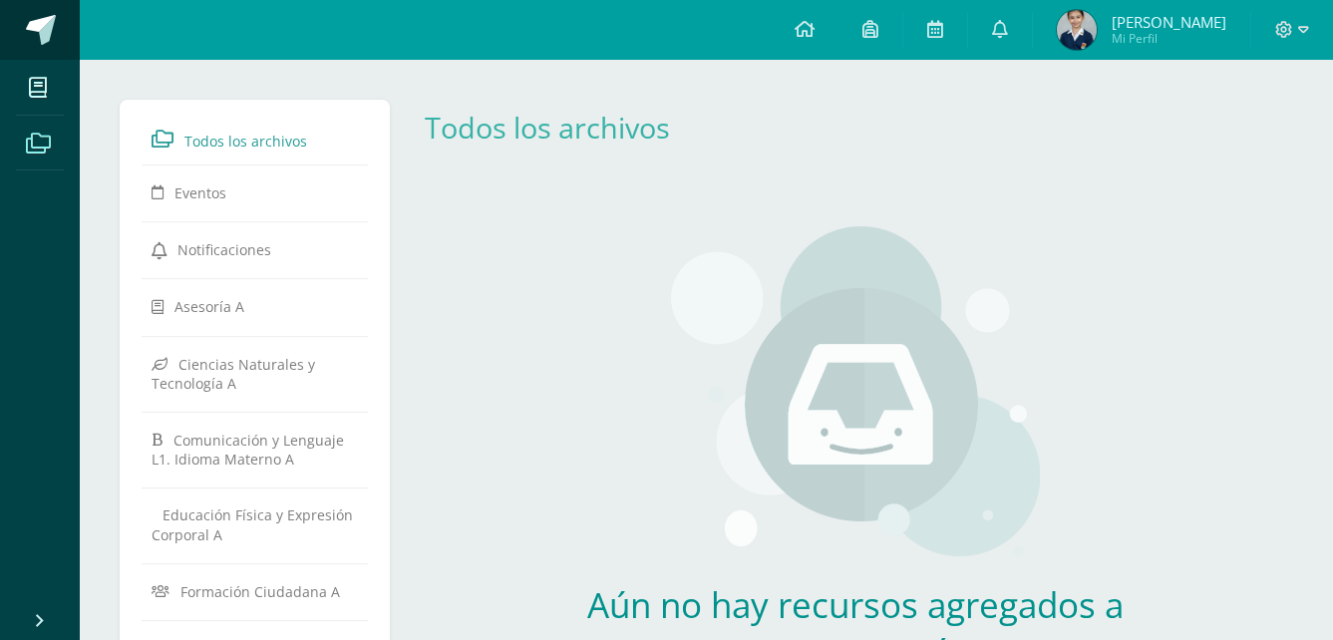
click at [46, 14] on link at bounding box center [40, 30] width 80 height 60
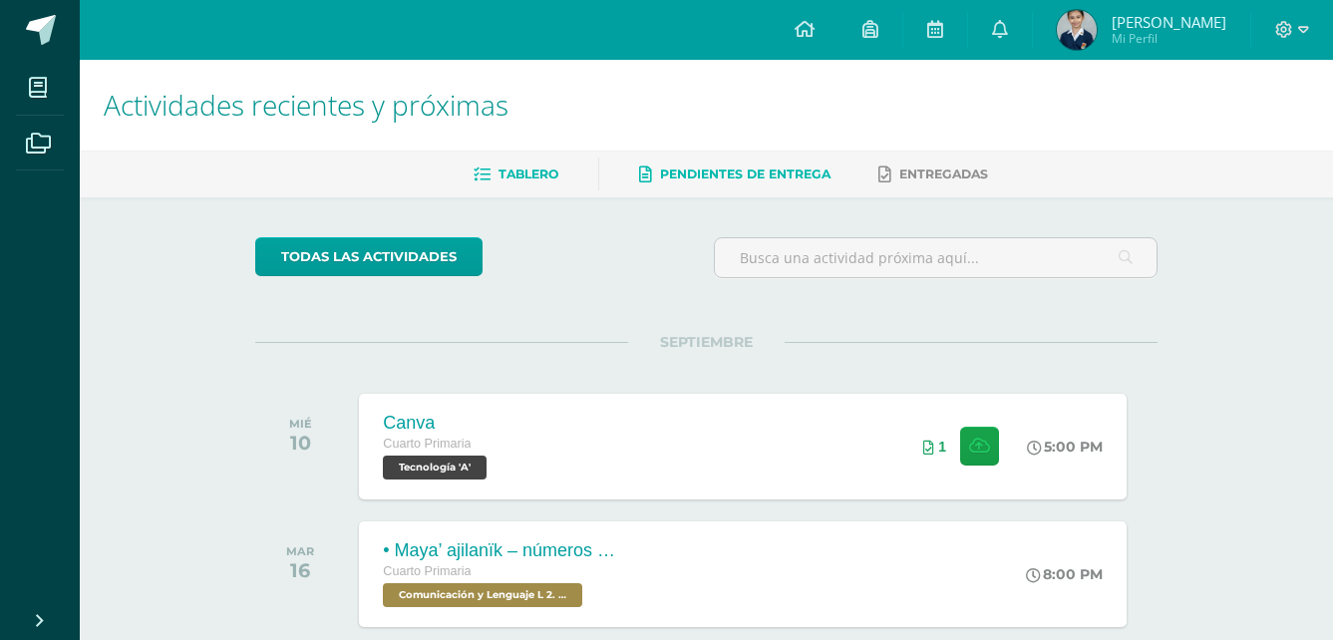
click at [809, 175] on span "Pendientes de entrega" at bounding box center [745, 174] width 171 height 15
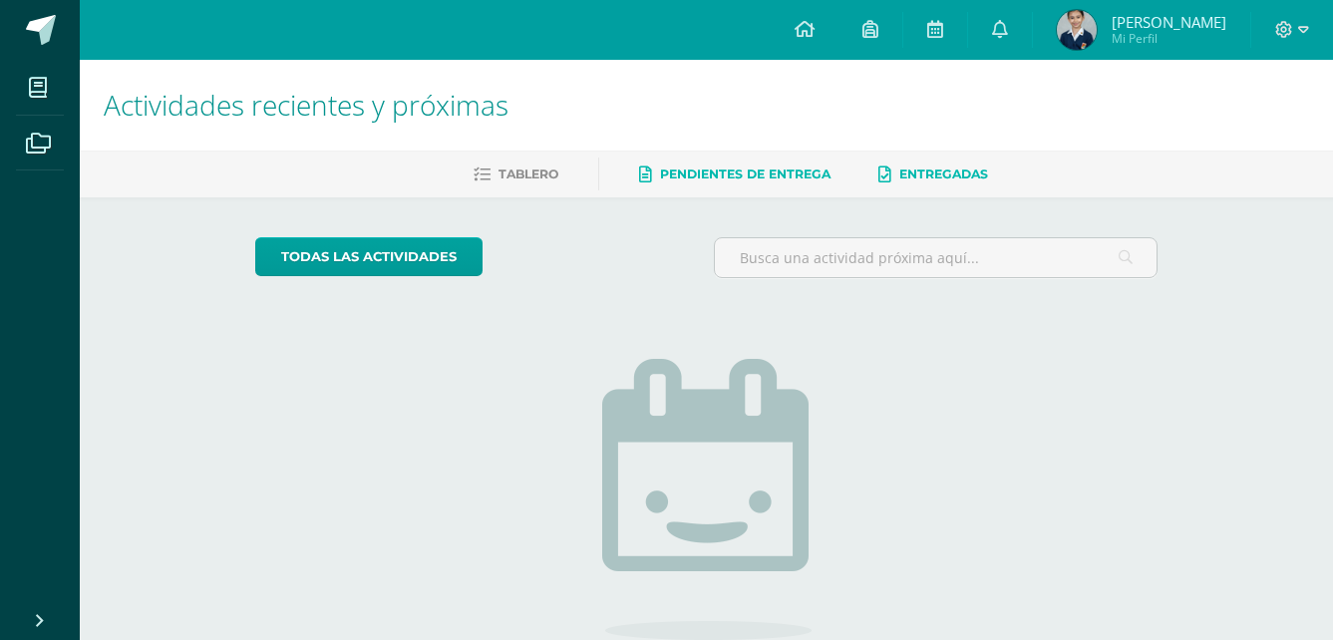
click at [905, 169] on span "Entregadas" at bounding box center [944, 174] width 89 height 15
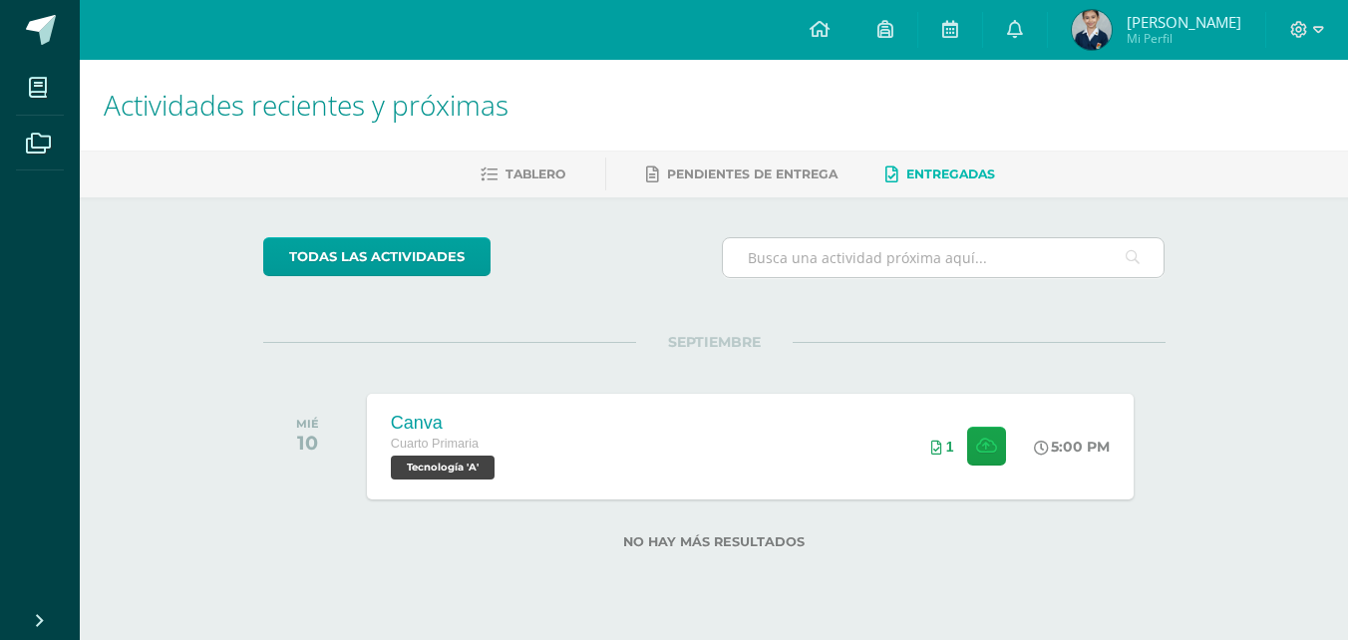
click at [836, 260] on input "text" at bounding box center [944, 257] width 442 height 39
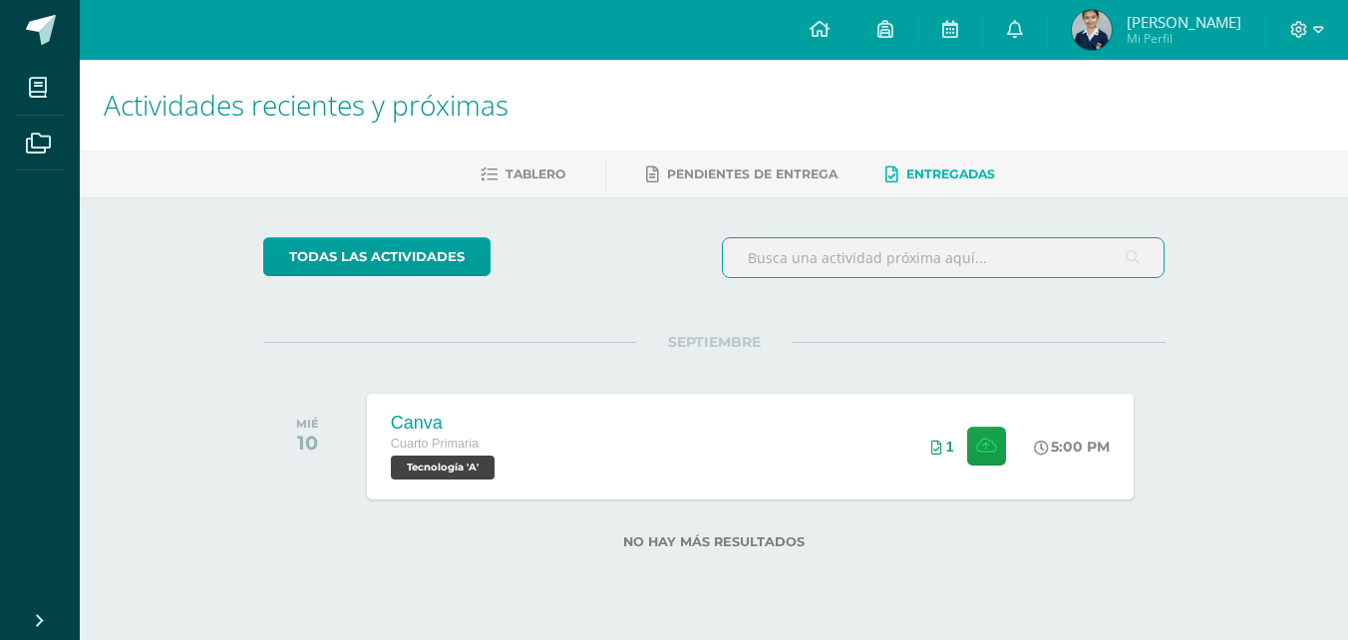
click at [1333, 37] on div at bounding box center [1308, 30] width 82 height 60
click at [1295, 31] on icon at bounding box center [1300, 30] width 18 height 18
